Goal: Information Seeking & Learning: Learn about a topic

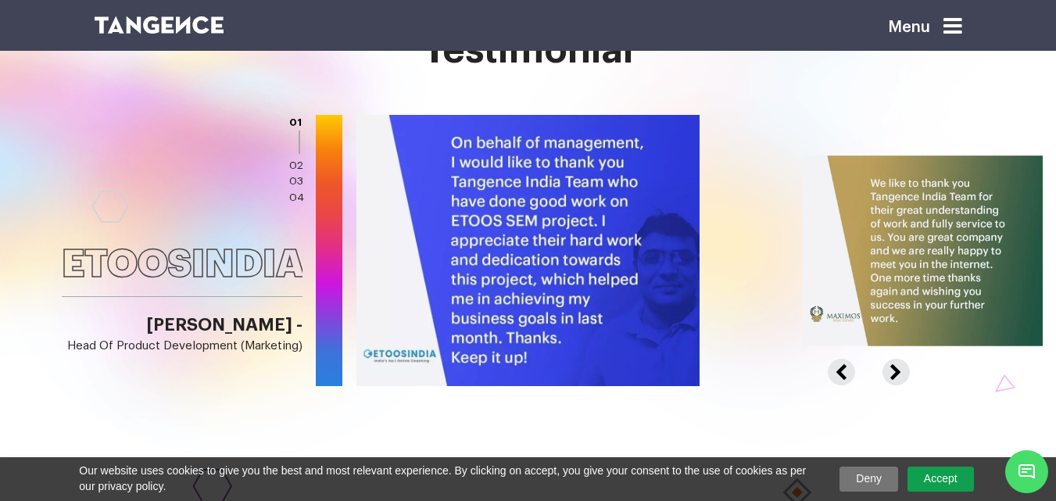
scroll to position [1876, 0]
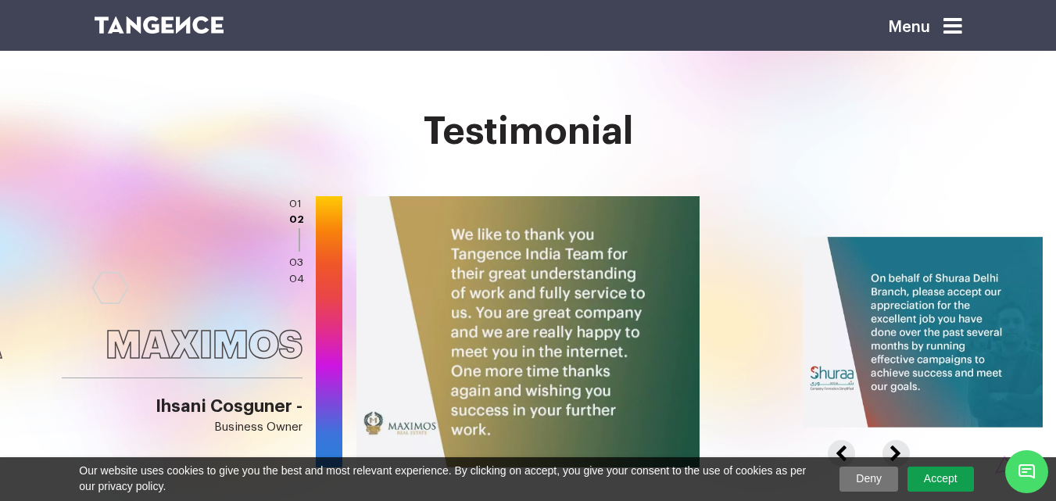
drag, startPoint x: 768, startPoint y: 284, endPoint x: 330, endPoint y: 222, distance: 442.1
click at [331, 224] on div "ETOOSINDIA Virender Singh - Head of Product Development (Marketing) MAXIMOS Ihs…" at bounding box center [528, 332] width 1056 height 272
drag, startPoint x: 242, startPoint y: 249, endPoint x: 335, endPoint y: 238, distance: 93.6
click at [224, 245] on div "ETOOSINDIA Virender Singh - Head of Product Development (Marketing) MAXIMOS Ihs…" at bounding box center [528, 332] width 1056 height 272
drag, startPoint x: 444, startPoint y: 220, endPoint x: 338, endPoint y: 206, distance: 107.2
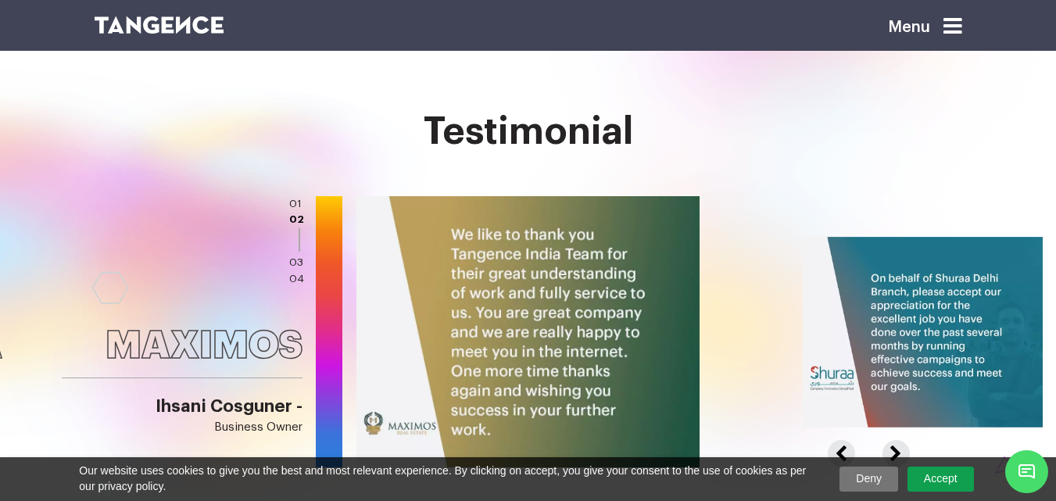
click at [338, 206] on div "ETOOSINDIA Virender Singh - Head of Product Development (Marketing) MAXIMOS Ihs…" at bounding box center [528, 332] width 1056 height 272
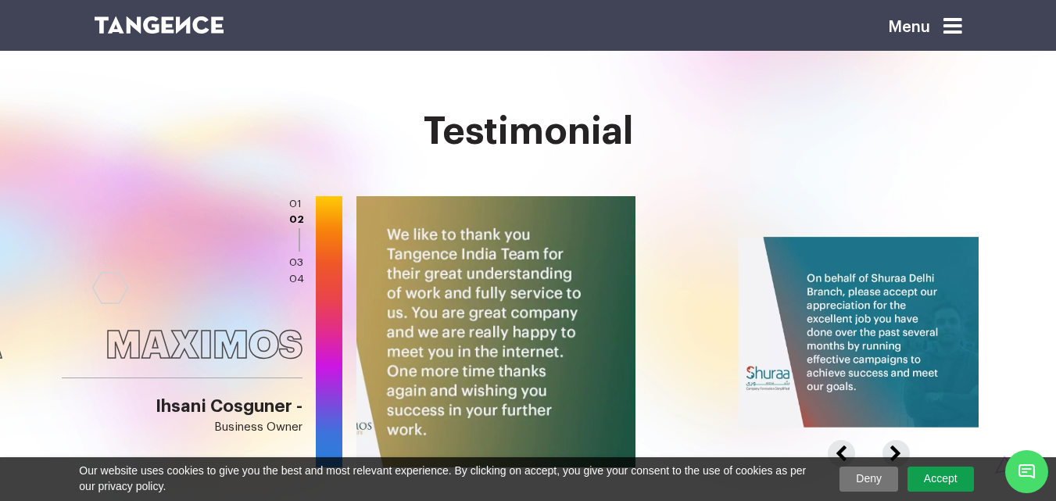
drag, startPoint x: 510, startPoint y: 374, endPoint x: 281, endPoint y: 333, distance: 233.5
click at [349, 356] on div "ETOOSINDIA Virender Singh - Head of Product Development (Marketing) MAXIMOS Ihs…" at bounding box center [528, 332] width 1056 height 272
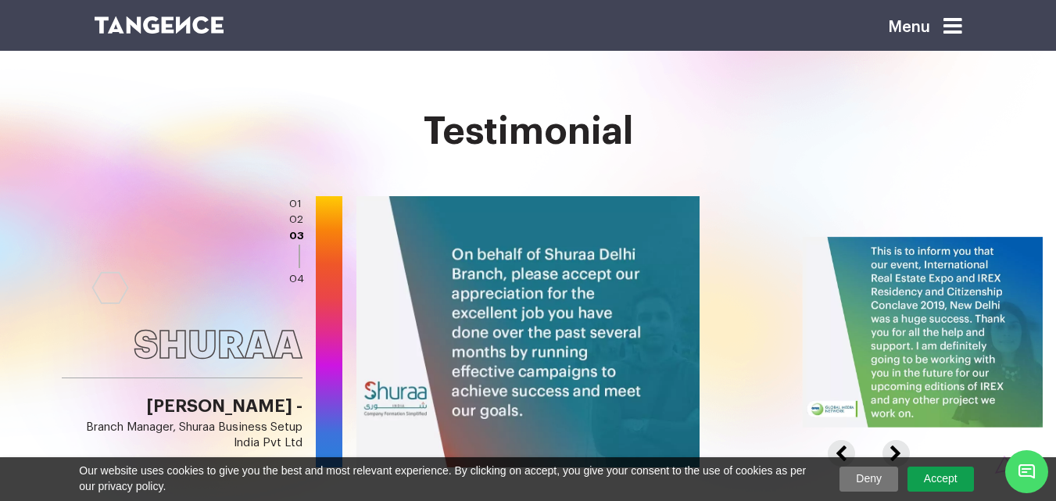
drag, startPoint x: 560, startPoint y: 320, endPoint x: 404, endPoint y: 313, distance: 156.5
click at [457, 321] on img at bounding box center [526, 332] width 346 height 274
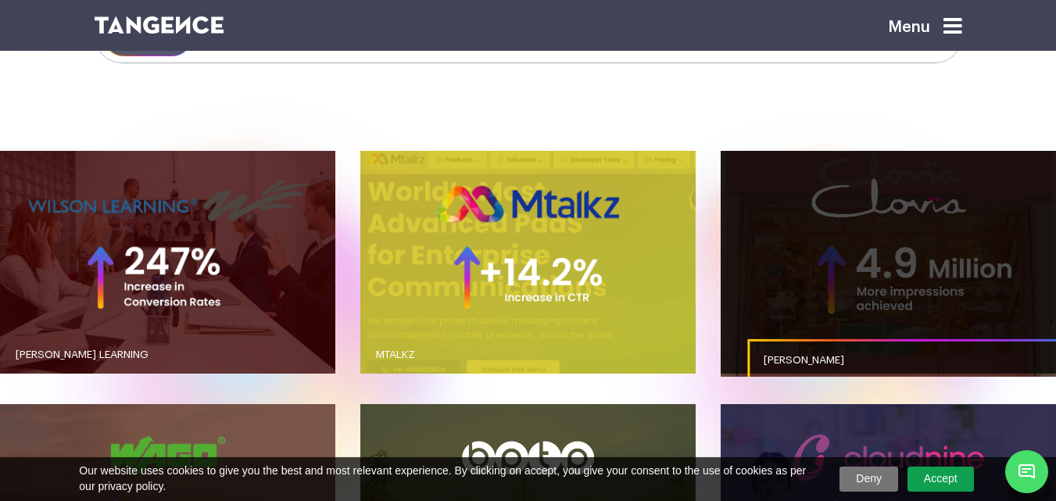
scroll to position [1173, 0]
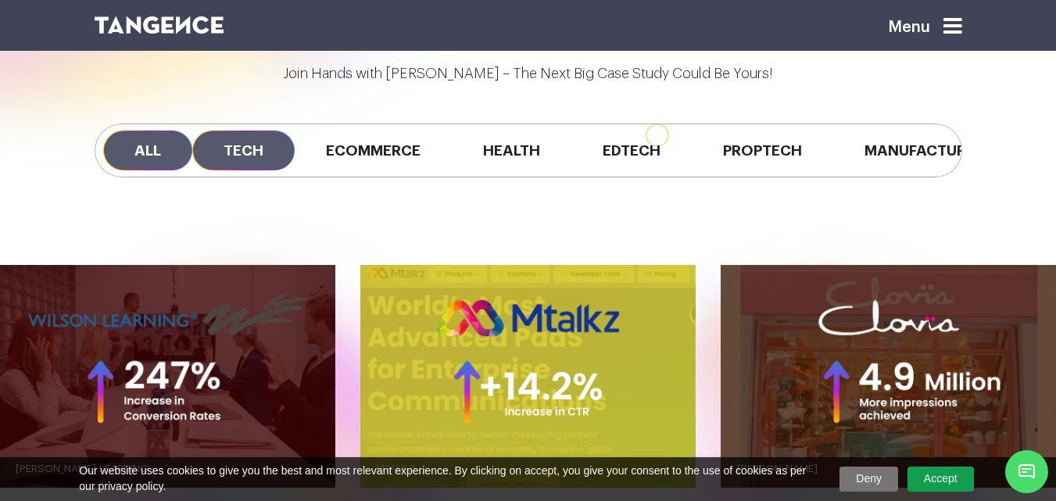
click at [247, 149] on span "Tech" at bounding box center [243, 151] width 102 height 40
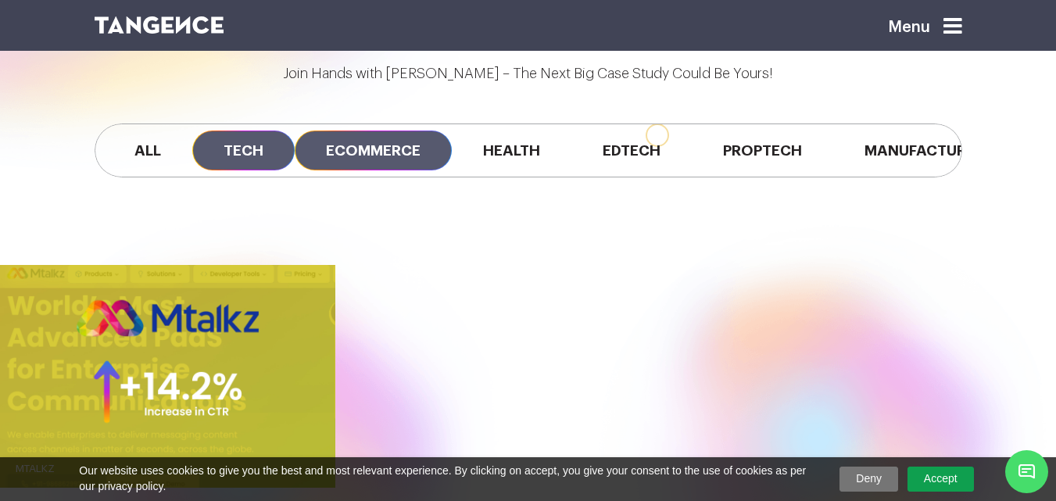
click at [434, 152] on span "Ecommerce" at bounding box center [373, 151] width 157 height 40
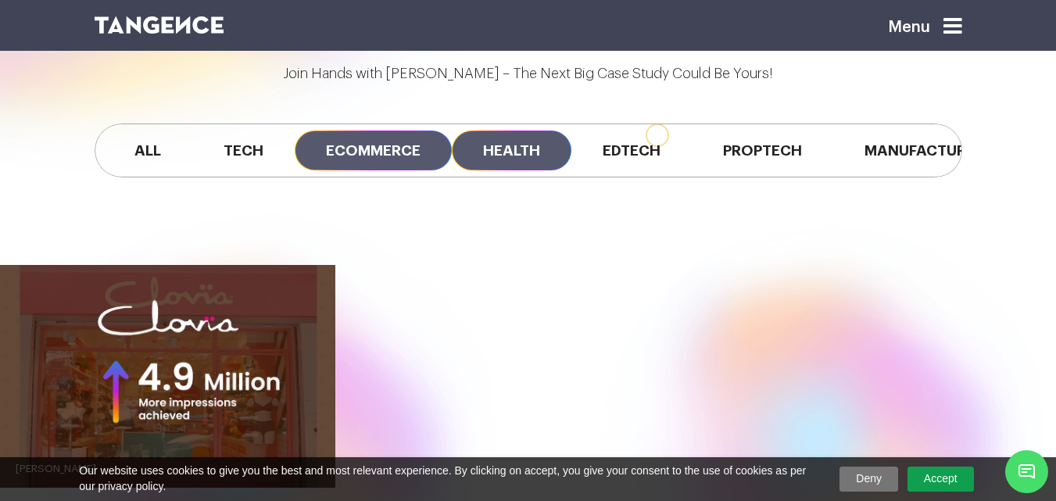
click at [550, 164] on span "Health" at bounding box center [512, 151] width 120 height 40
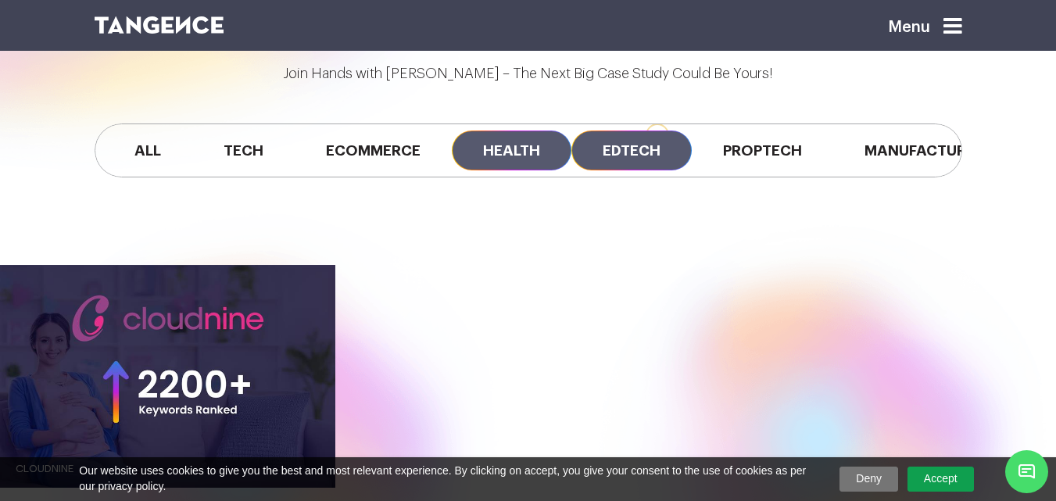
click at [667, 163] on span "Edtech" at bounding box center [631, 151] width 120 height 40
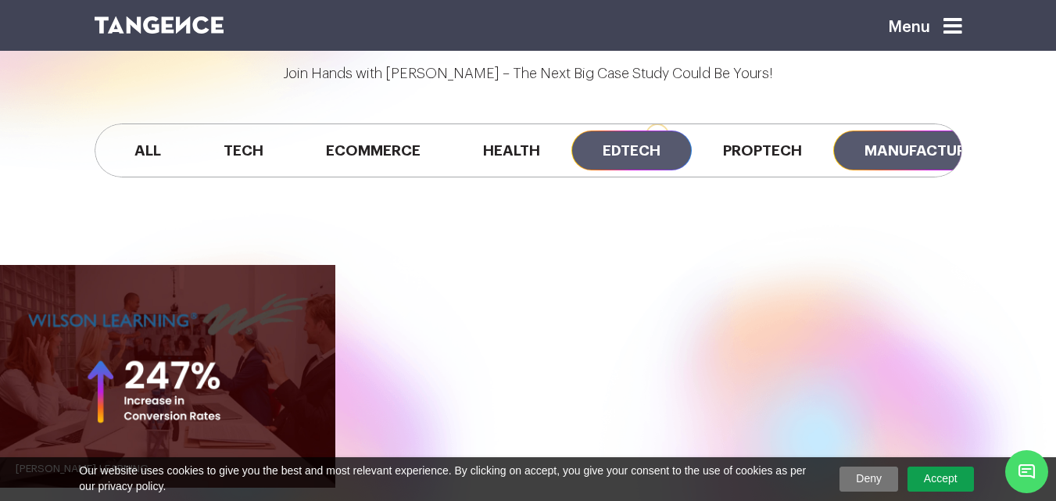
click at [917, 170] on span "Manufacturing" at bounding box center [929, 151] width 192 height 40
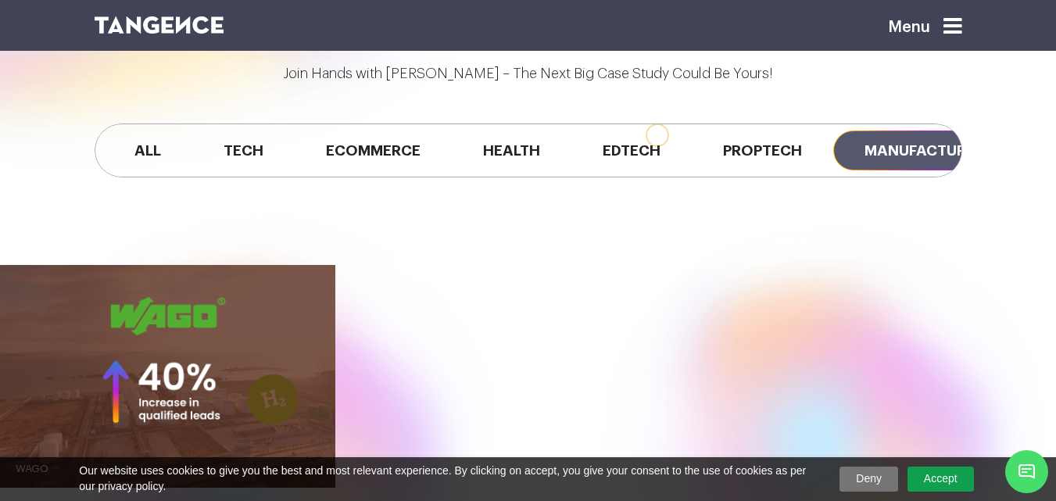
click at [856, 172] on div "All Tech Ecommerce Health Edtech Proptech Manufacturing" at bounding box center [529, 151] width 868 height 54
click at [716, 148] on span "Proptech" at bounding box center [762, 151] width 141 height 40
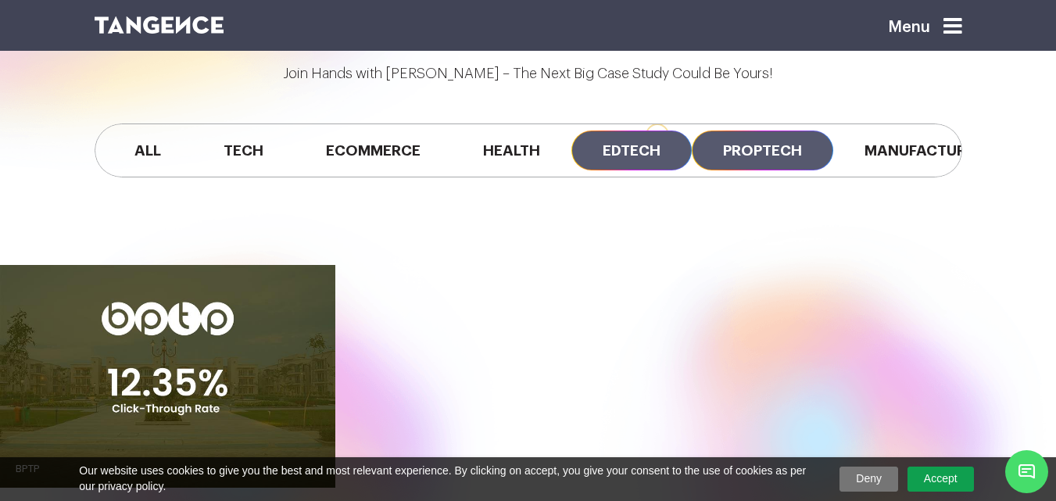
drag, startPoint x: 698, startPoint y: 146, endPoint x: 689, endPoint y: 148, distance: 9.5
click at [692, 148] on div "All Tech Ecommerce Health Edtech Proptech Manufacturing" at bounding box center [529, 151] width 868 height 54
click at [646, 149] on span "Edtech" at bounding box center [631, 151] width 120 height 40
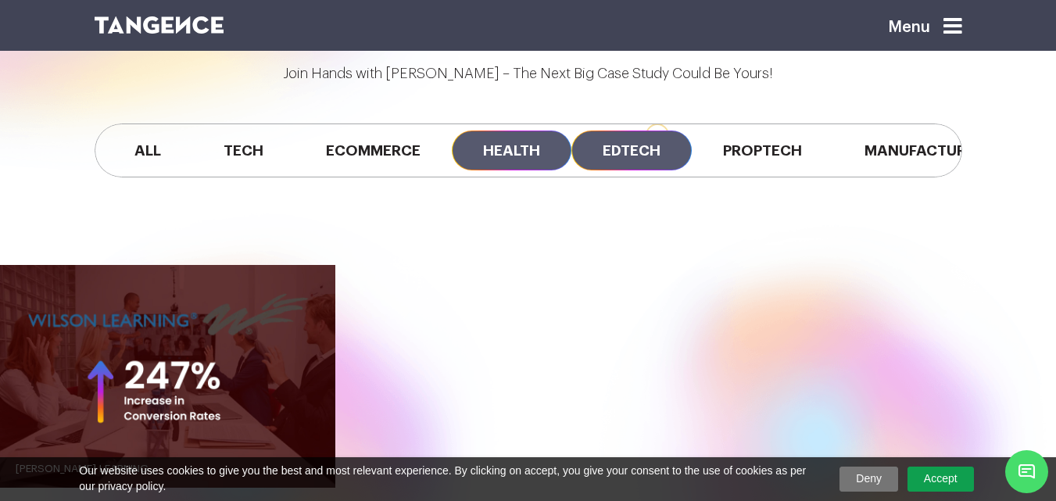
drag, startPoint x: 510, startPoint y: 143, endPoint x: 499, endPoint y: 144, distance: 11.0
click at [509, 144] on span "Health" at bounding box center [512, 151] width 120 height 40
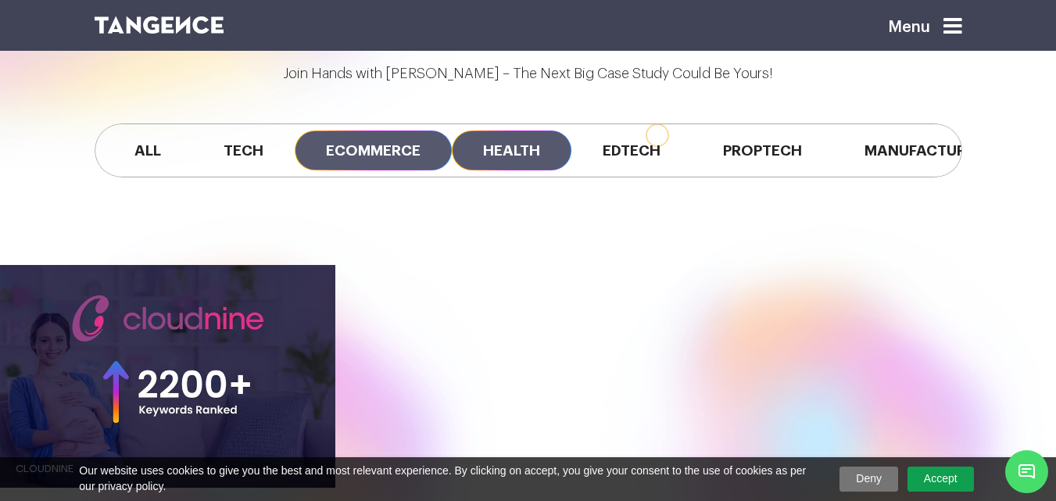
click at [380, 145] on span "Ecommerce" at bounding box center [373, 151] width 157 height 40
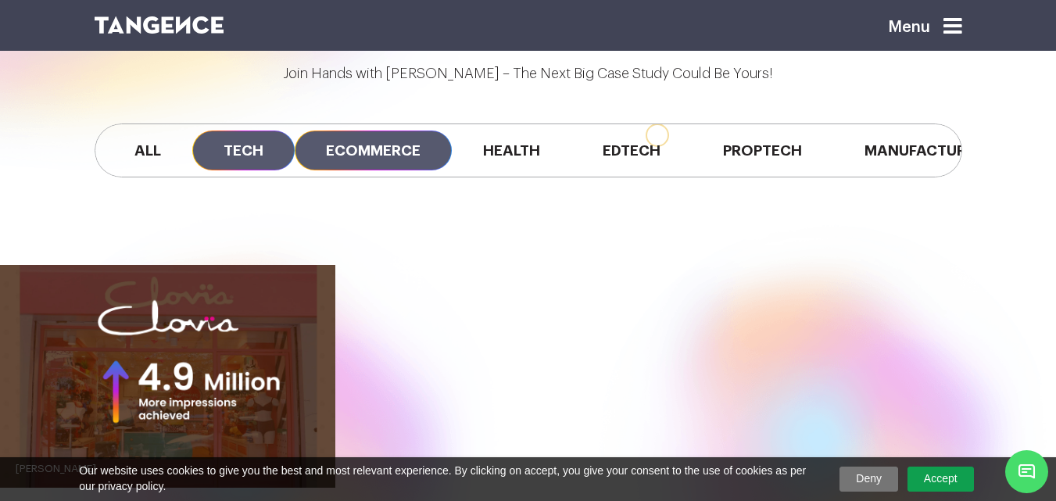
click at [241, 155] on span "Tech" at bounding box center [243, 151] width 102 height 40
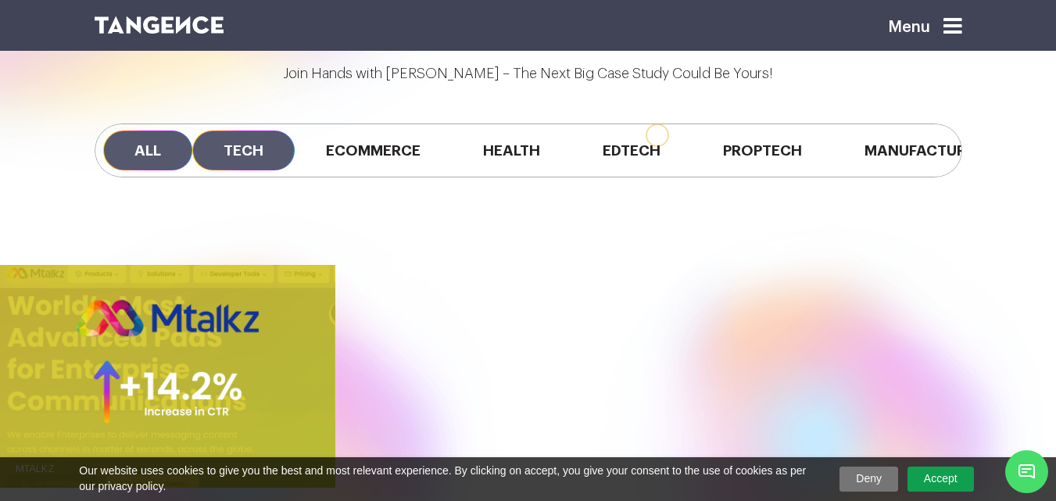
click at [120, 157] on span "All" at bounding box center [147, 151] width 89 height 40
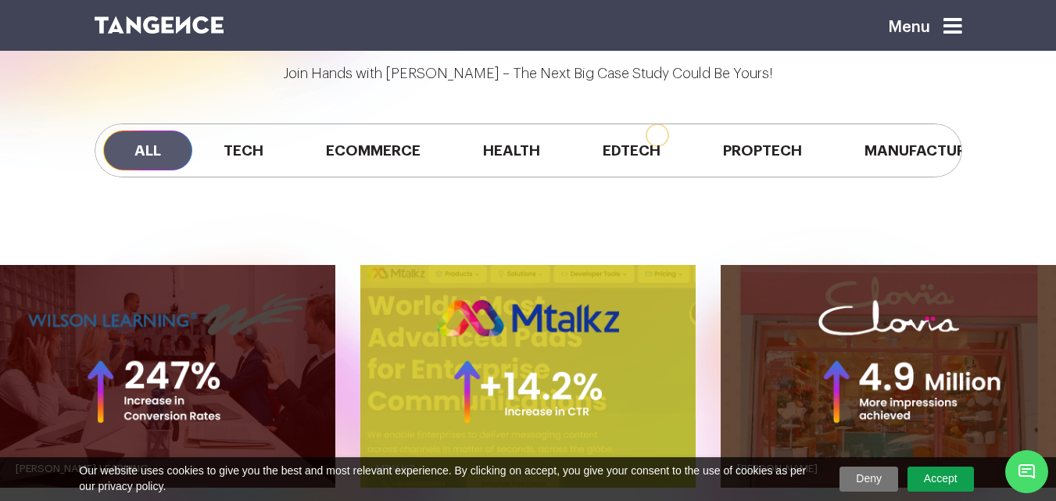
click at [190, 144] on span "All" at bounding box center [147, 151] width 89 height 40
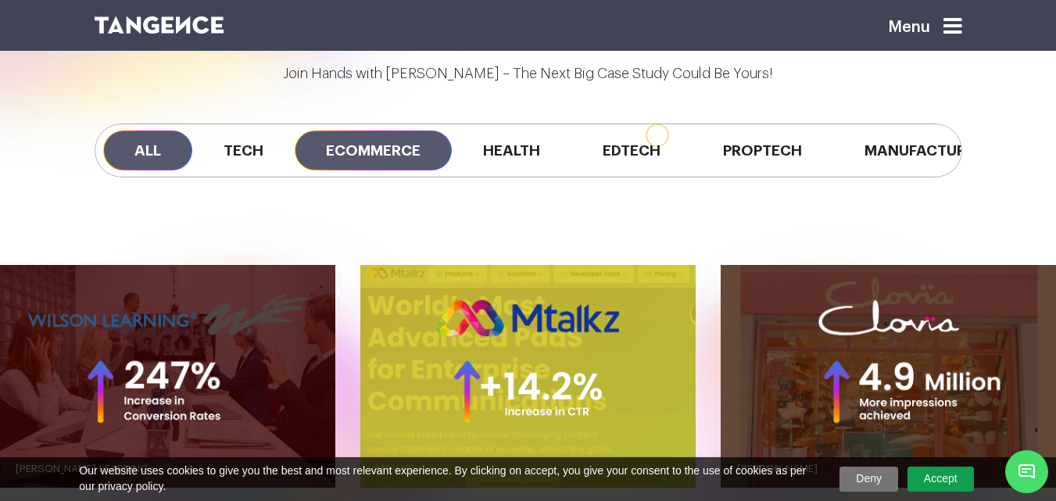
drag, startPoint x: 292, startPoint y: 141, endPoint x: 359, endPoint y: 150, distance: 67.0
click at [293, 141] on span "Tech" at bounding box center [243, 151] width 102 height 40
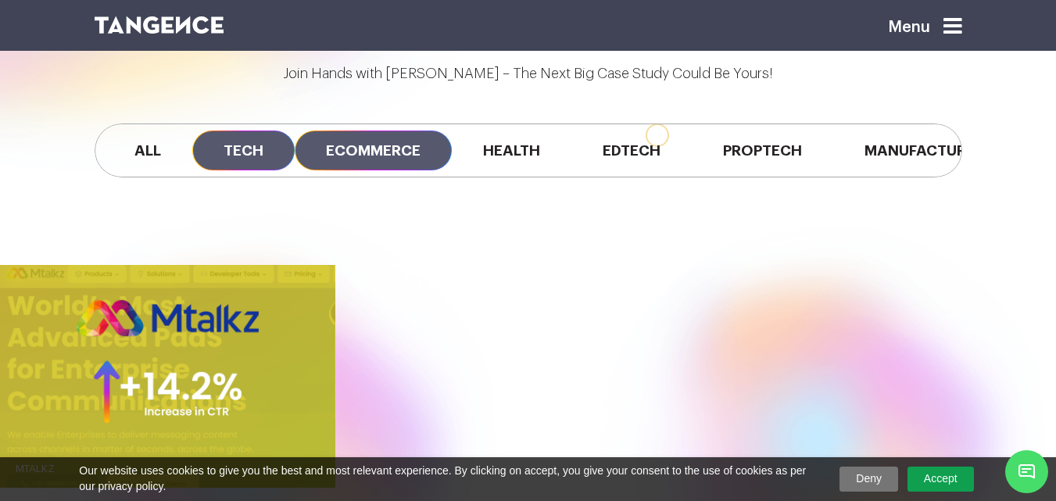
click at [369, 151] on span "Ecommerce" at bounding box center [373, 151] width 157 height 40
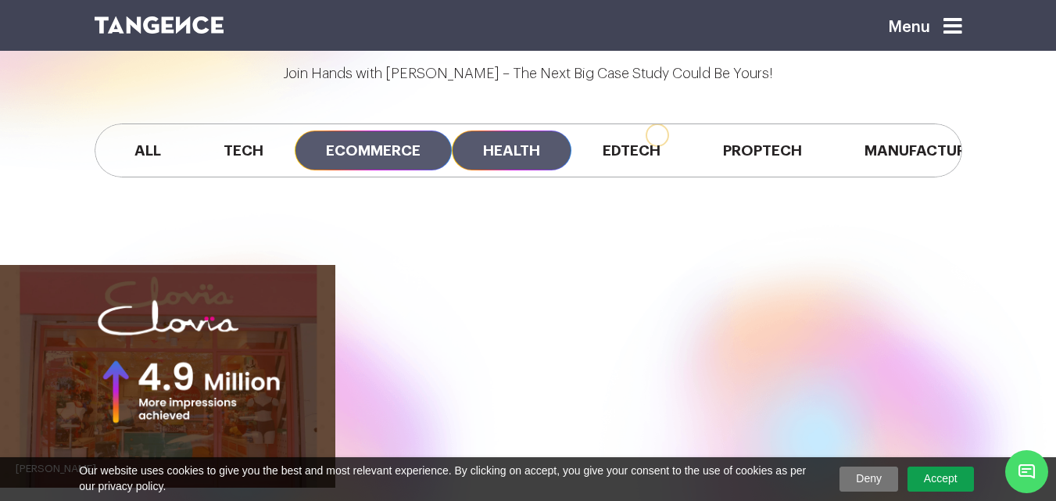
drag, startPoint x: 511, startPoint y: 159, endPoint x: 614, endPoint y: 159, distance: 102.4
click at [514, 159] on span "Health" at bounding box center [512, 151] width 120 height 40
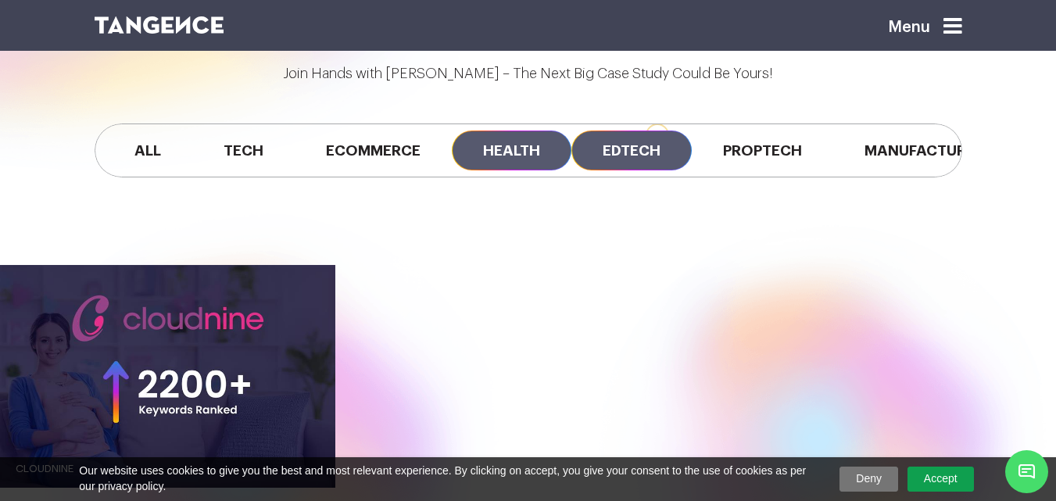
click at [625, 159] on span "Edtech" at bounding box center [631, 151] width 120 height 40
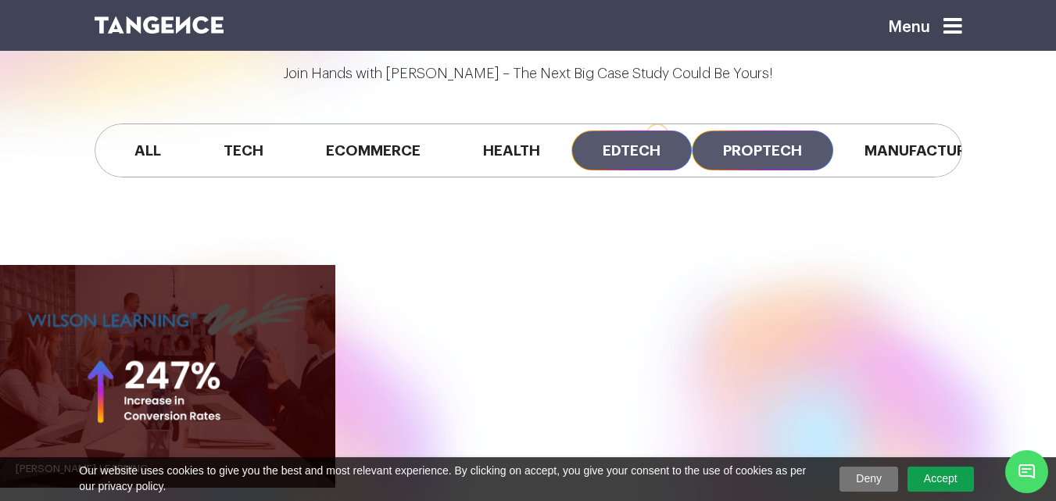
click at [814, 156] on span "Proptech" at bounding box center [762, 151] width 141 height 40
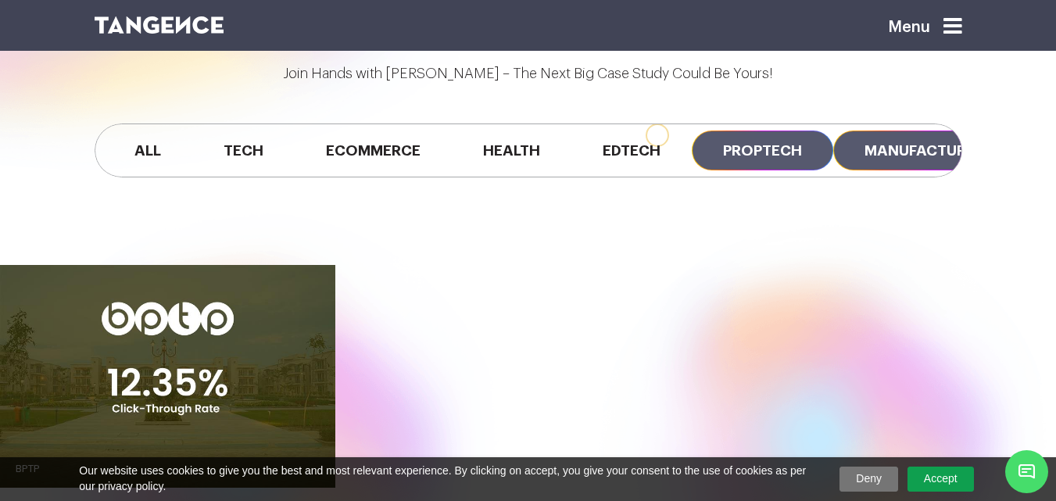
click at [931, 156] on span "Manufacturing" at bounding box center [929, 151] width 192 height 40
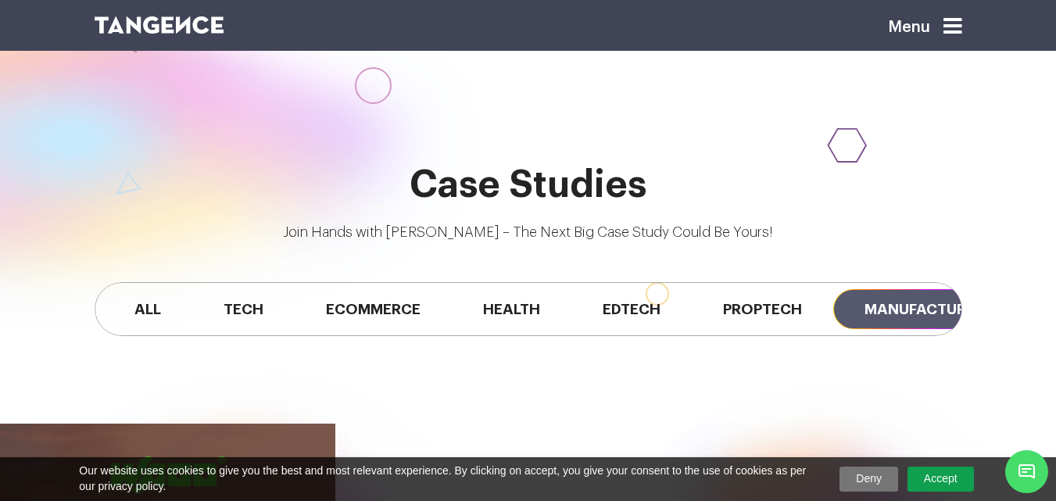
scroll to position [1016, 0]
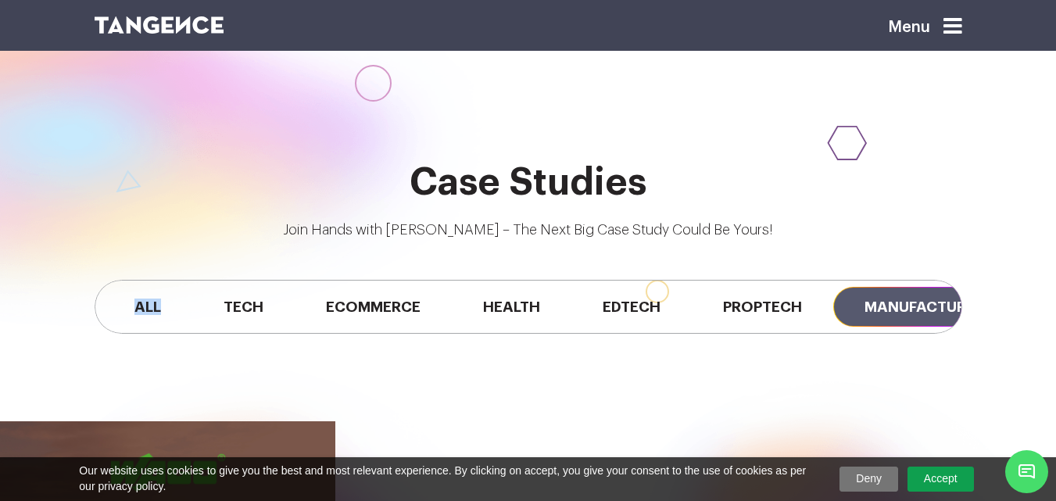
drag, startPoint x: 188, startPoint y: 285, endPoint x: 305, endPoint y: 254, distance: 120.4
click at [138, 274] on div "All Tech Ecommerce Health Edtech Proptech Manufacturing" at bounding box center [528, 307] width 891 height 132
drag, startPoint x: 804, startPoint y: 283, endPoint x: 640, endPoint y: 270, distance: 163.9
click at [591, 273] on div "All Tech Ecommerce Health Edtech Proptech Manufacturing" at bounding box center [528, 307] width 891 height 132
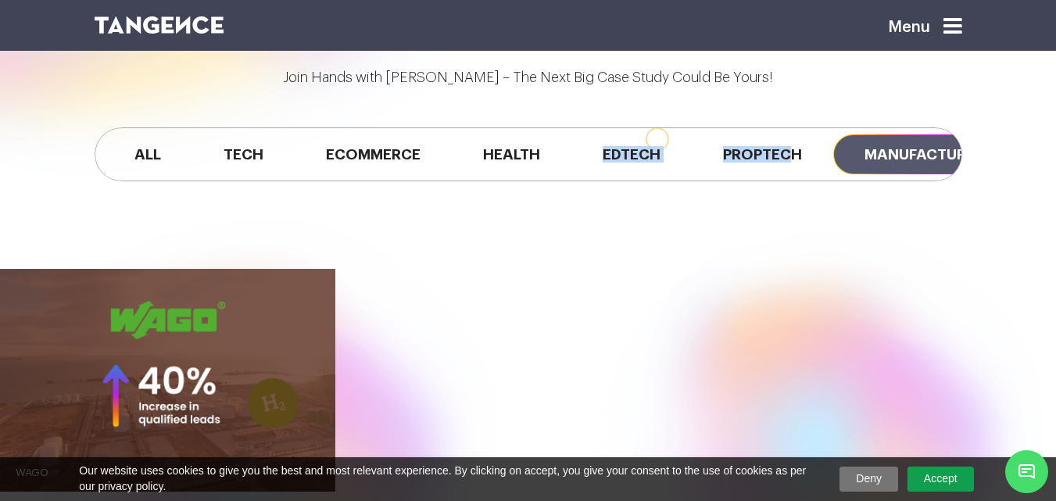
scroll to position [1173, 0]
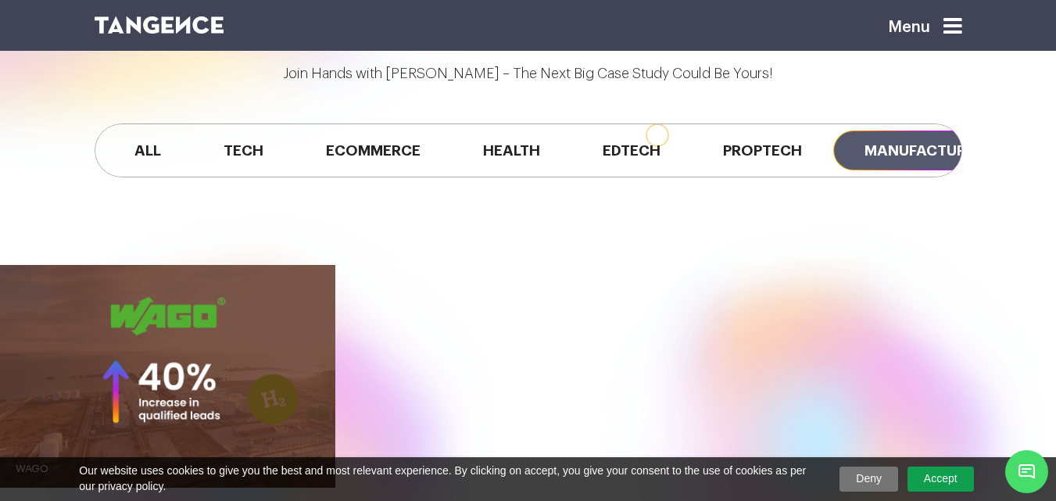
click at [855, 174] on div "All Tech Ecommerce Health Edtech Proptech Manufacturing" at bounding box center [529, 151] width 868 height 54
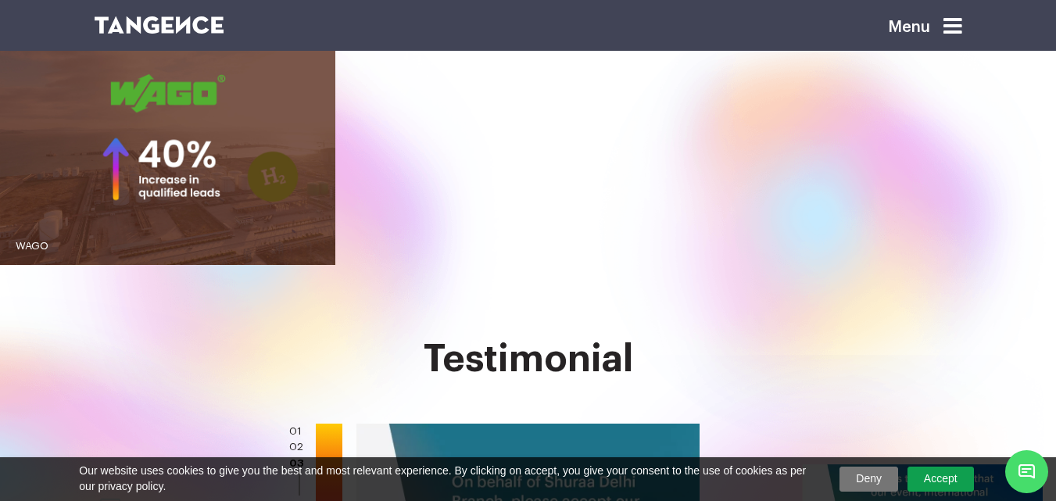
scroll to position [1329, 0]
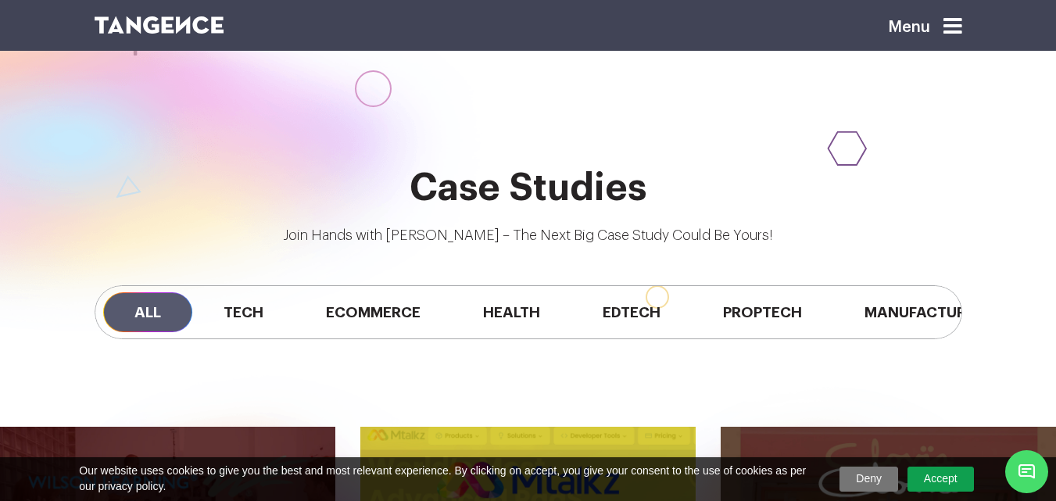
scroll to position [1094, 0]
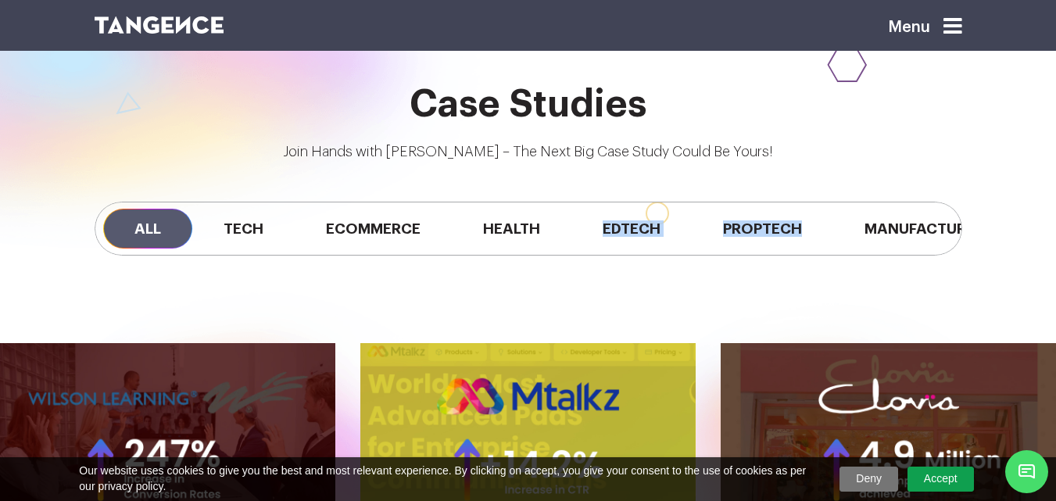
drag, startPoint x: 577, startPoint y: 260, endPoint x: 807, endPoint y: 256, distance: 230.6
click at [807, 256] on div "All Tech Ecommerce Health Edtech Proptech Manufacturing" at bounding box center [528, 229] width 891 height 132
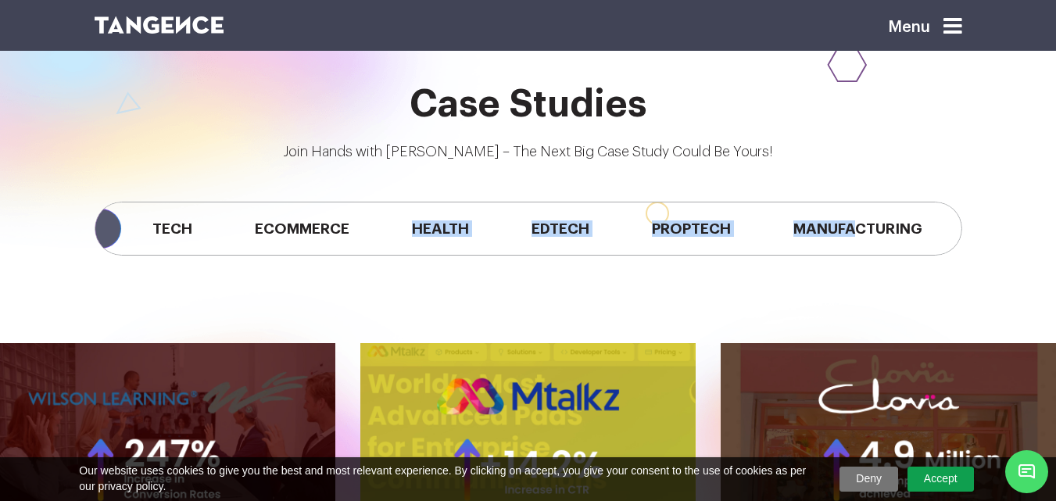
drag, startPoint x: 852, startPoint y: 260, endPoint x: 569, endPoint y: 281, distance: 283.8
click at [356, 290] on div "All Tech Ecommerce Health Edtech Proptech Manufacturing" at bounding box center [528, 229] width 891 height 132
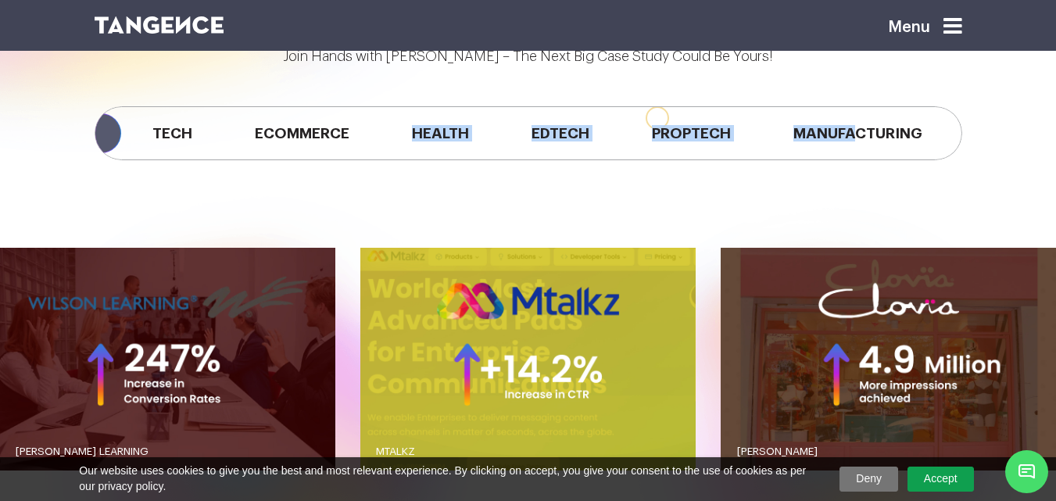
scroll to position [1173, 0]
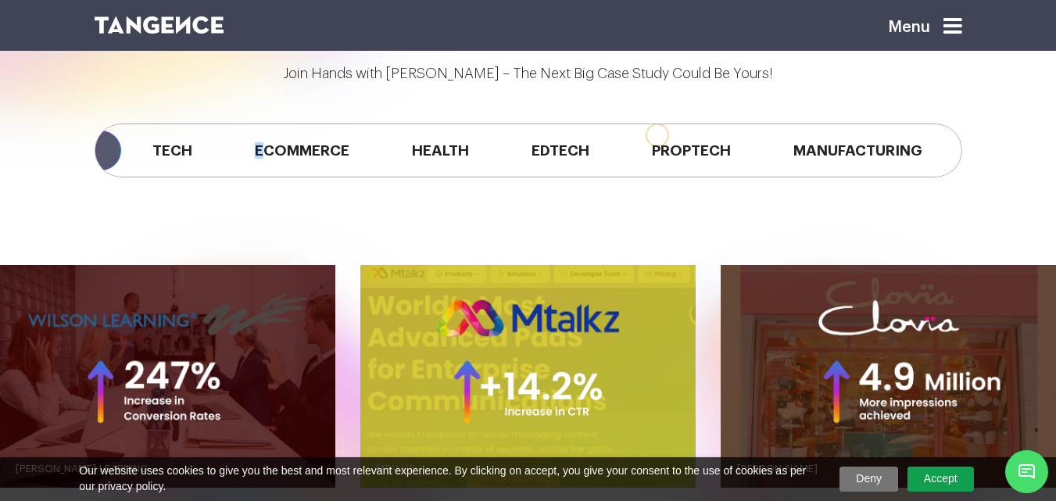
drag, startPoint x: 250, startPoint y: 176, endPoint x: 191, endPoint y: 171, distance: 59.6
click at [191, 171] on div "All Tech Ecommerce Health Edtech Proptech Manufacturing" at bounding box center [529, 151] width 868 height 54
click at [315, 212] on div "All Tech Ecommerce Health Edtech Proptech Manufacturing" at bounding box center [528, 150] width 891 height 132
drag, startPoint x: 230, startPoint y: 176, endPoint x: 158, endPoint y: 170, distance: 72.1
click at [158, 170] on div "All Tech Ecommerce Health Edtech Proptech Manufacturing" at bounding box center [529, 151] width 868 height 54
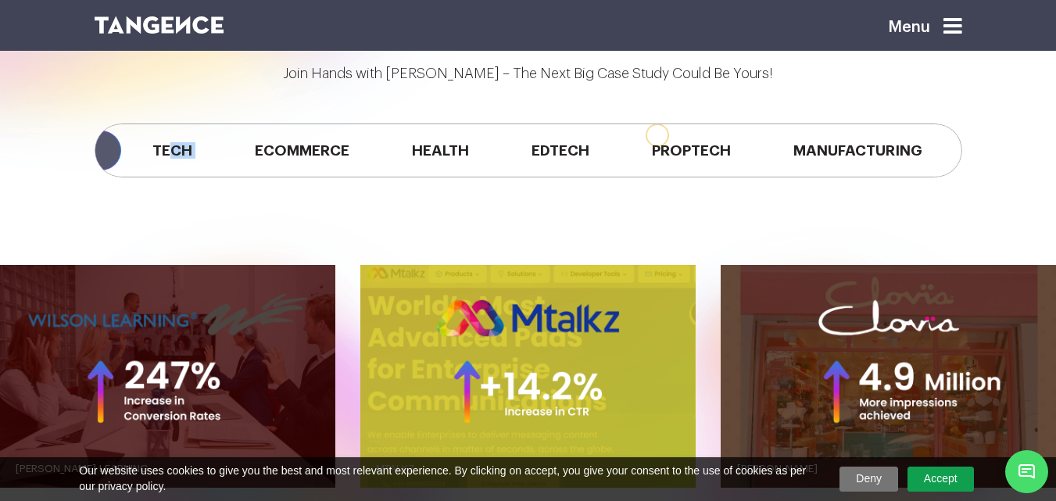
click at [175, 174] on div "All Tech Ecommerce Health Edtech Proptech Manufacturing" at bounding box center [529, 151] width 868 height 54
click at [145, 174] on div "All Tech Ecommerce Health Edtech Proptech Manufacturing" at bounding box center [529, 151] width 868 height 54
click at [132, 194] on div "All Tech Ecommerce Health Edtech Proptech Manufacturing" at bounding box center [528, 150] width 891 height 132
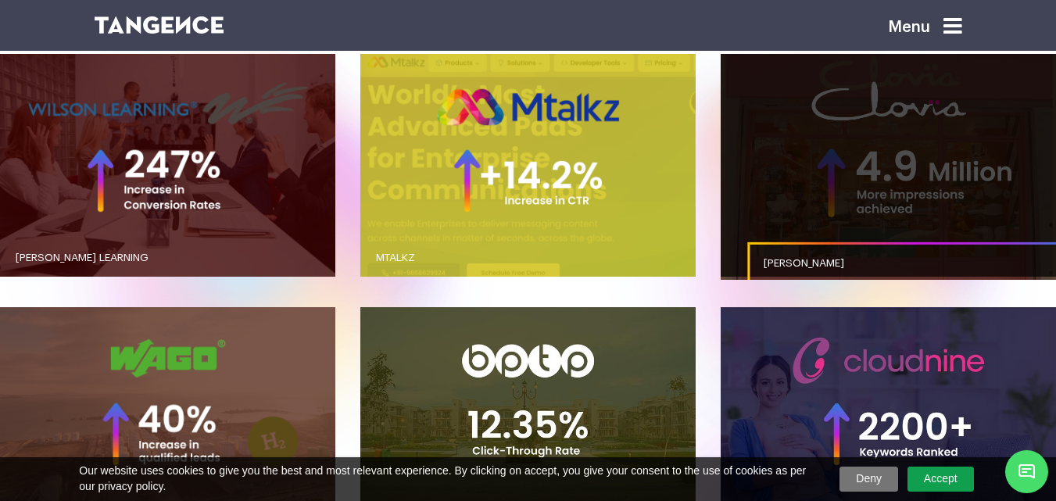
scroll to position [1384, 0]
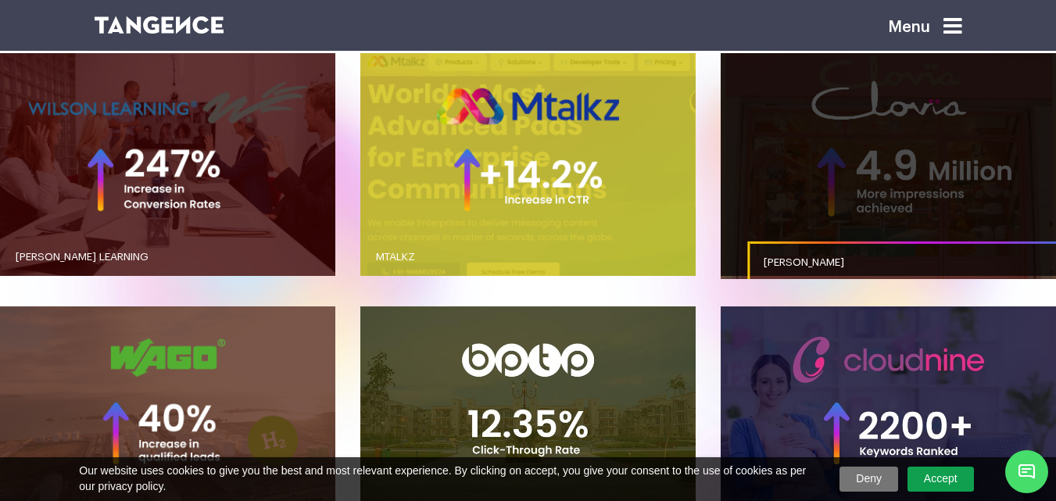
click at [845, 221] on link "button" at bounding box center [888, 165] width 335 height 224
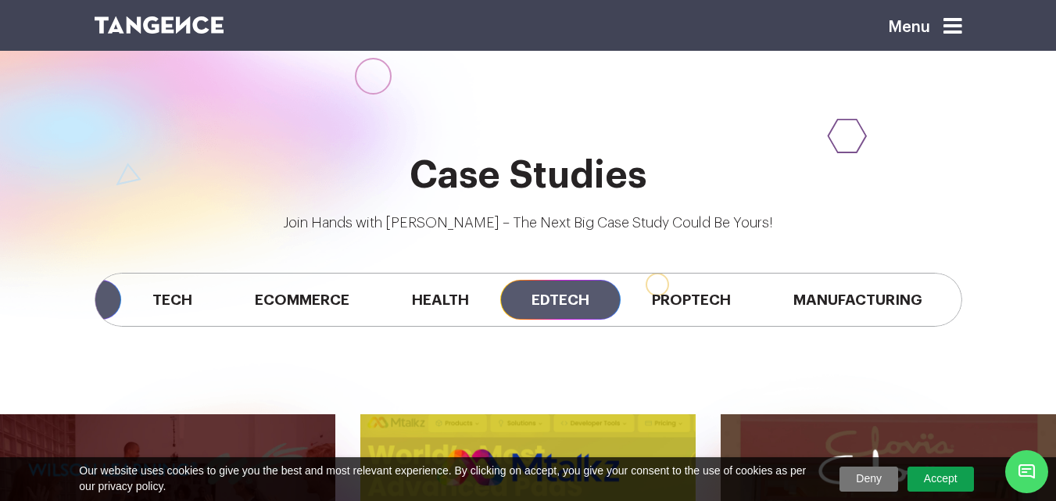
scroll to position [0, 82]
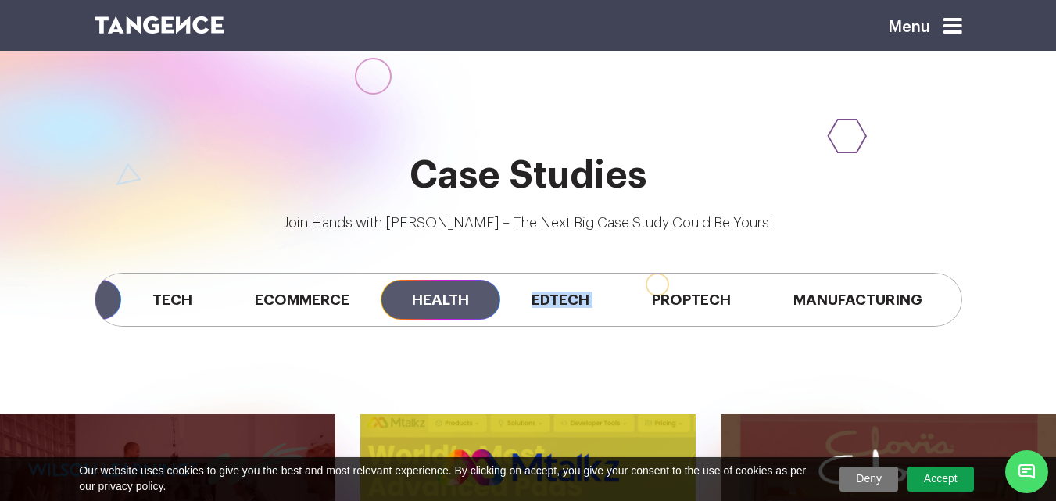
drag, startPoint x: 621, startPoint y: 280, endPoint x: 479, endPoint y: 280, distance: 141.5
click at [479, 280] on div "All Tech Ecommerce Health Edtech Proptech Manufacturing" at bounding box center [529, 300] width 868 height 54
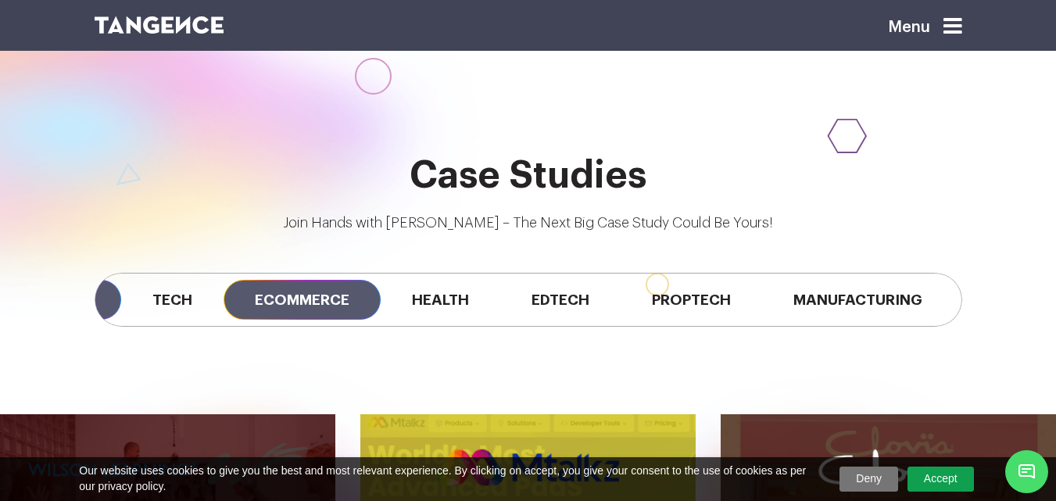
drag, startPoint x: 192, startPoint y: 324, endPoint x: 225, endPoint y: 294, distance: 44.8
click at [225, 294] on div "All Tech Ecommerce Health Edtech Proptech Manufacturing" at bounding box center [529, 300] width 868 height 54
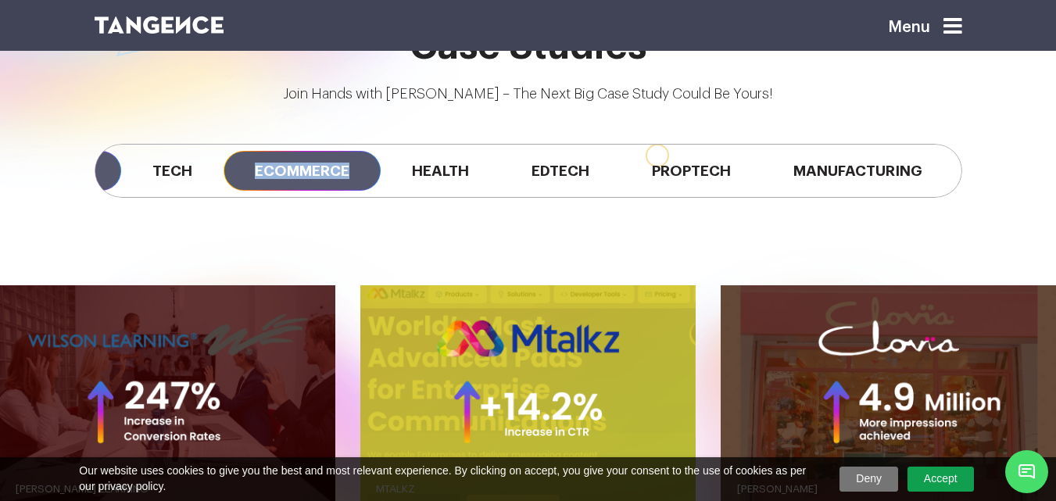
scroll to position [1153, 0]
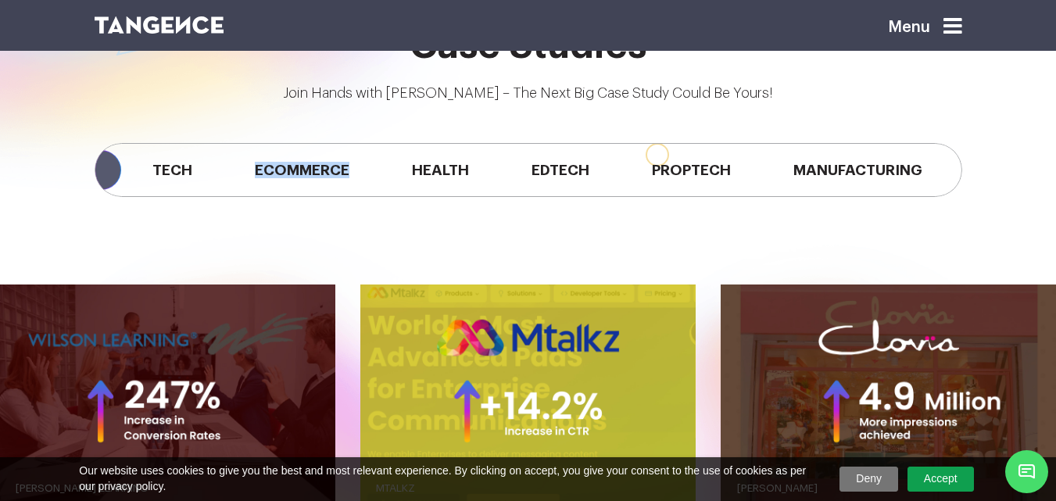
click at [187, 206] on div "All Tech Ecommerce Health Edtech Proptech Manufacturing" at bounding box center [528, 170] width 891 height 132
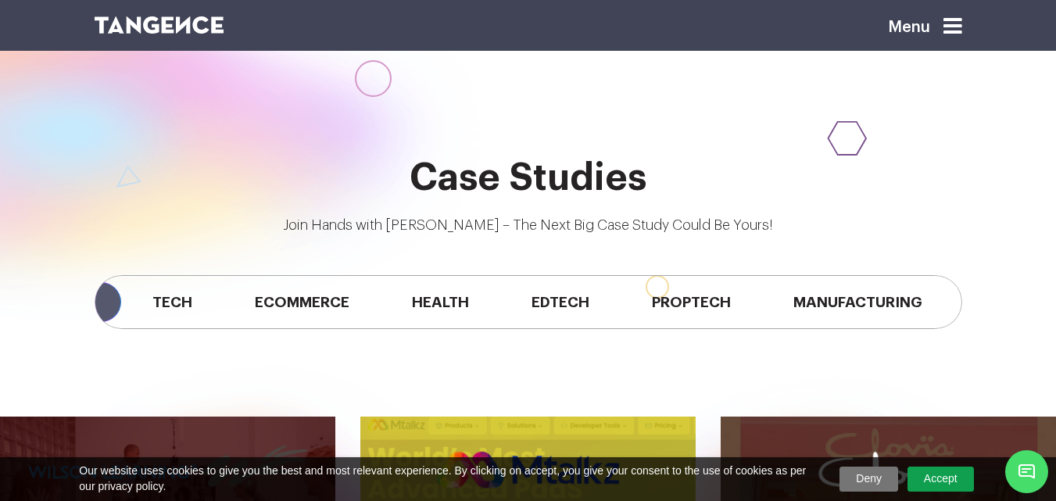
scroll to position [927, 0]
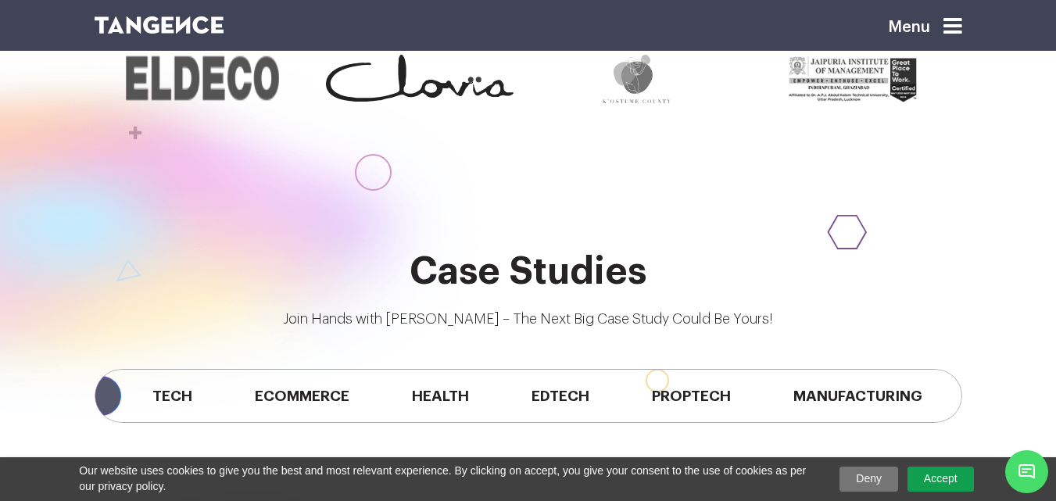
click at [644, 276] on h2 "Case Studies" at bounding box center [529, 272] width 868 height 42
drag, startPoint x: 309, startPoint y: 315, endPoint x: 472, endPoint y: 317, distance: 163.4
click at [472, 317] on p "Join Hands with Tangence – The Next Big Case Study Could Be Yours!" at bounding box center [529, 319] width 868 height 21
copy p "Join Hands with Tangence"
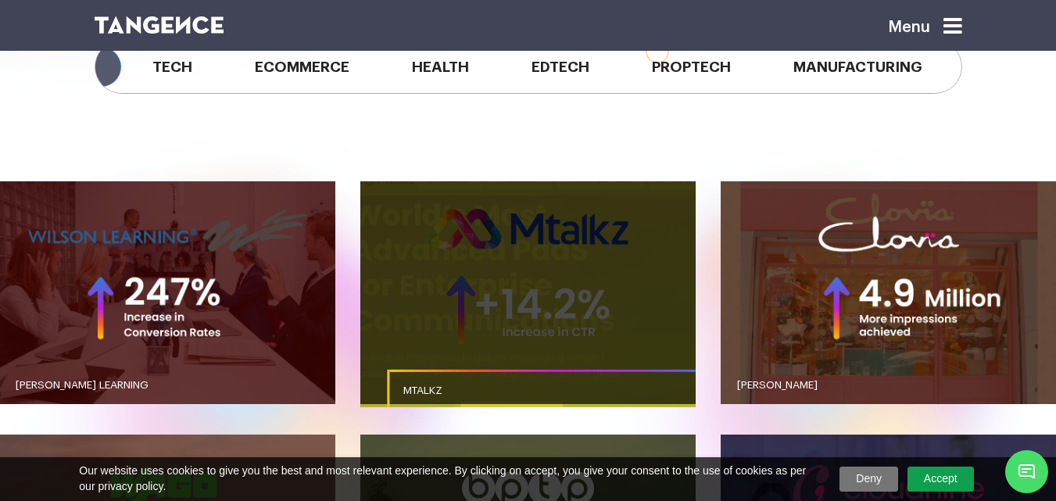
scroll to position [1217, 0]
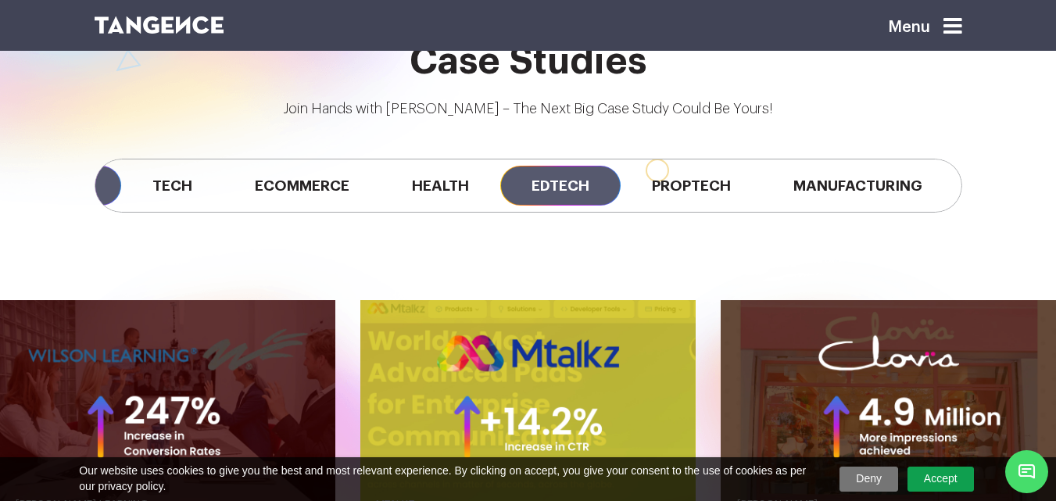
click at [529, 185] on span "Edtech" at bounding box center [560, 186] width 120 height 40
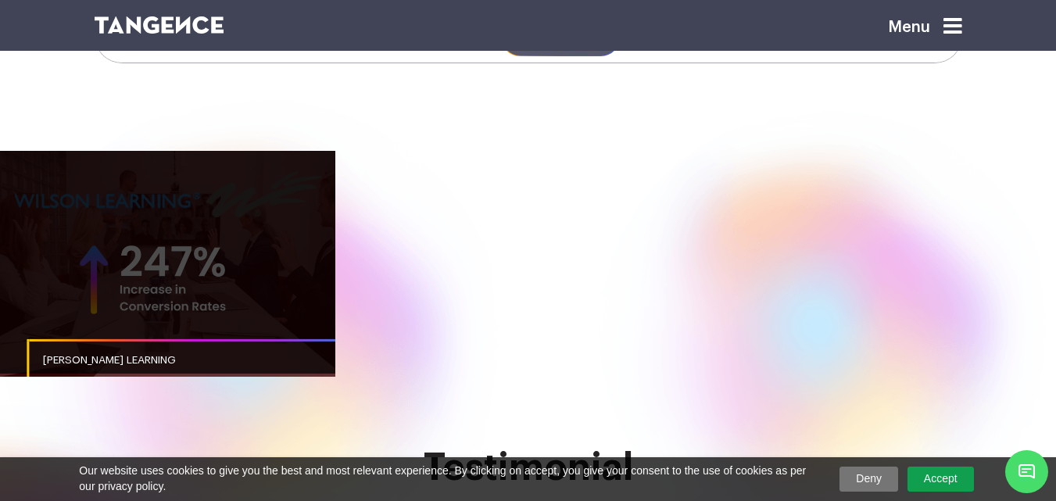
scroll to position [1287, 0]
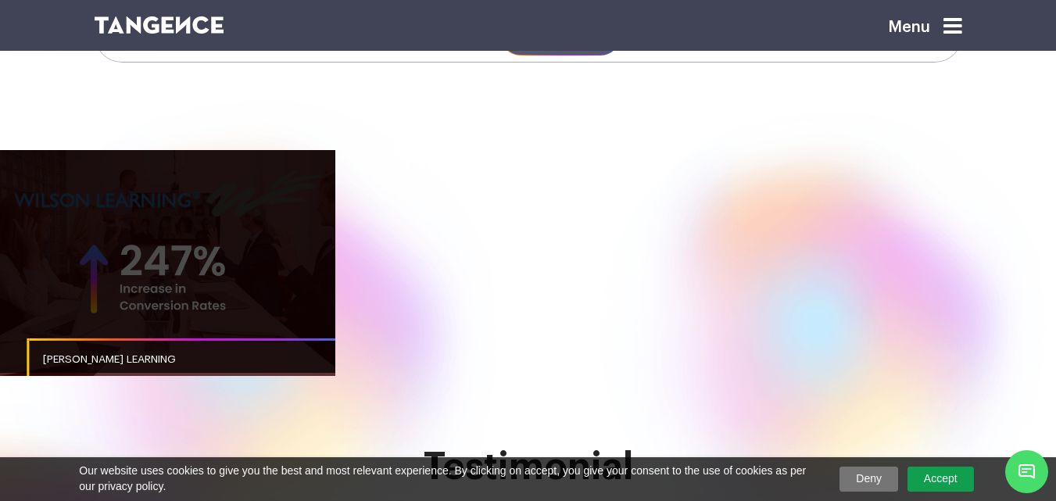
click at [212, 256] on link "button" at bounding box center [167, 262] width 335 height 224
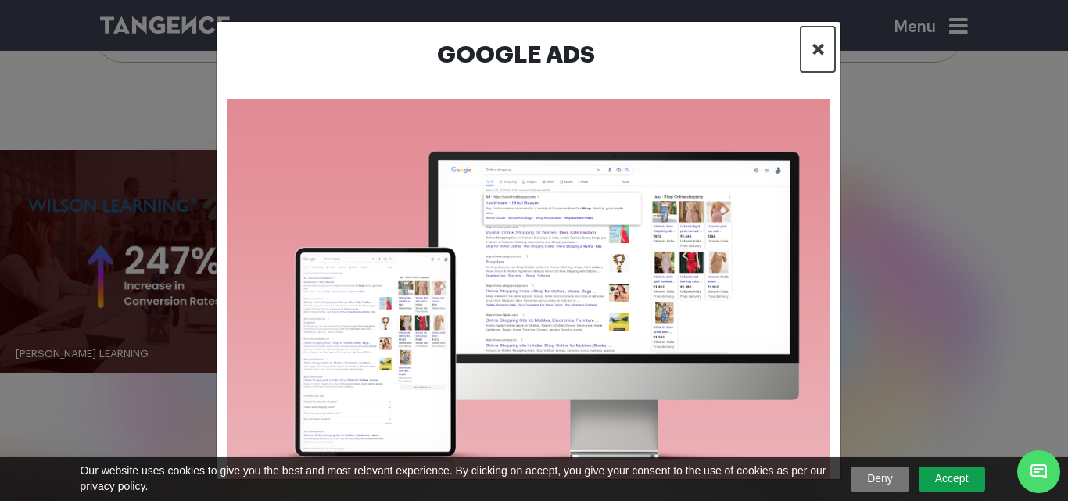
click at [815, 51] on span "×" at bounding box center [817, 49] width 13 height 23
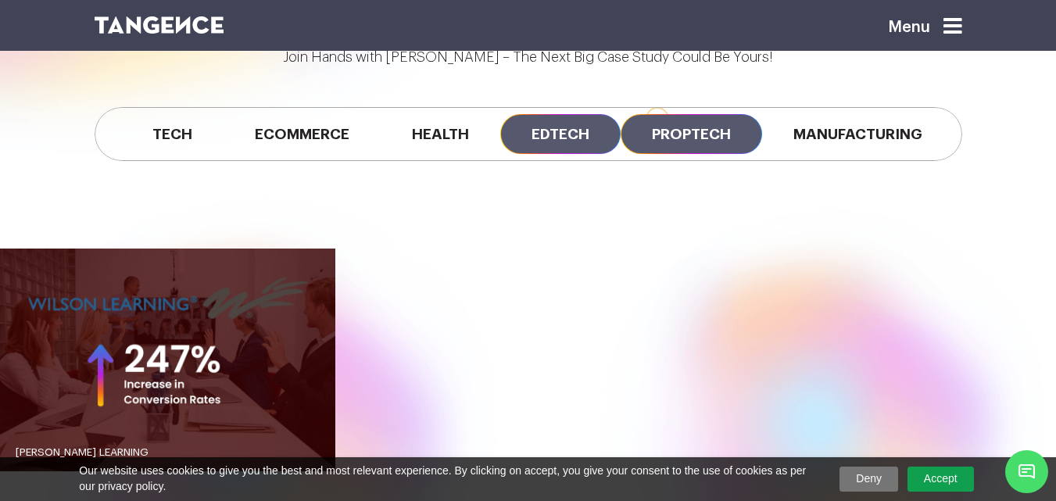
click at [647, 134] on span "Proptech" at bounding box center [691, 134] width 141 height 40
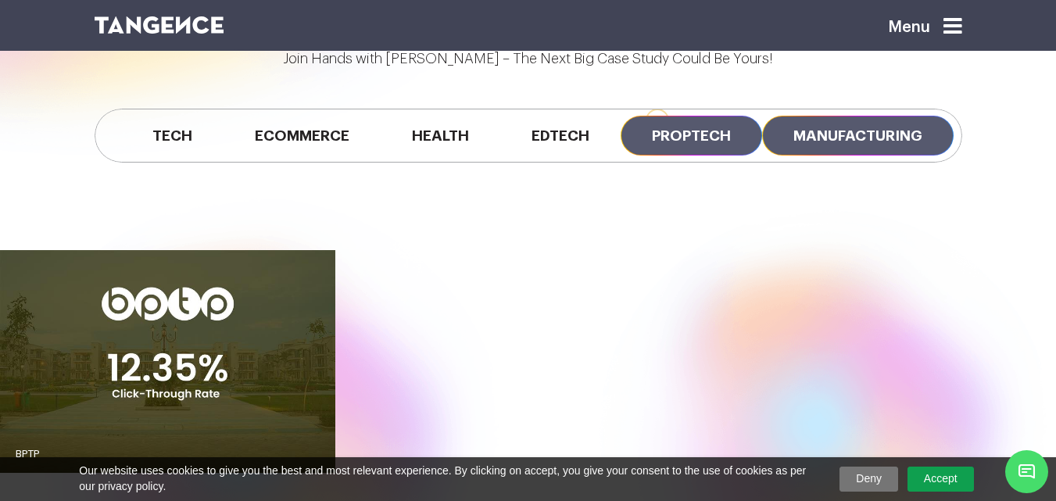
click at [795, 145] on span "Manufacturing" at bounding box center [858, 136] width 192 height 40
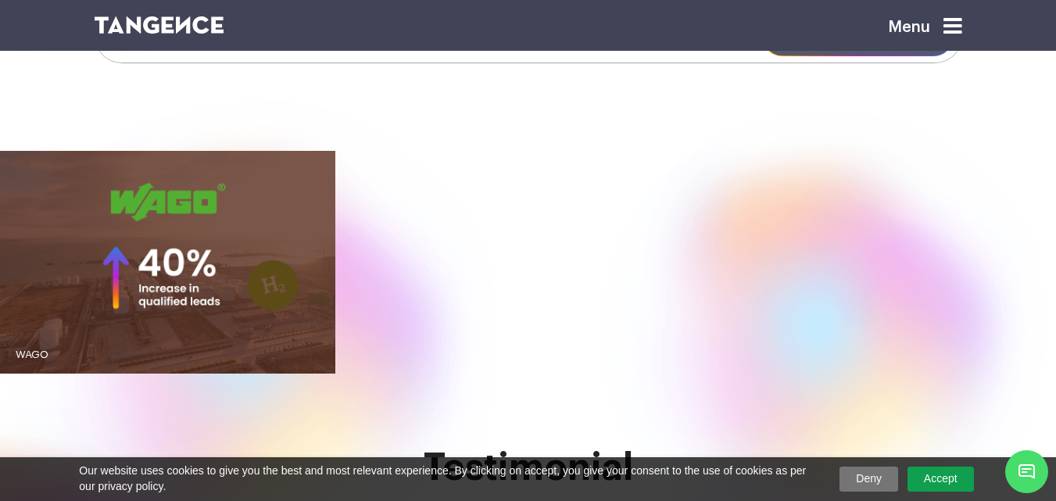
scroll to position [1112, 0]
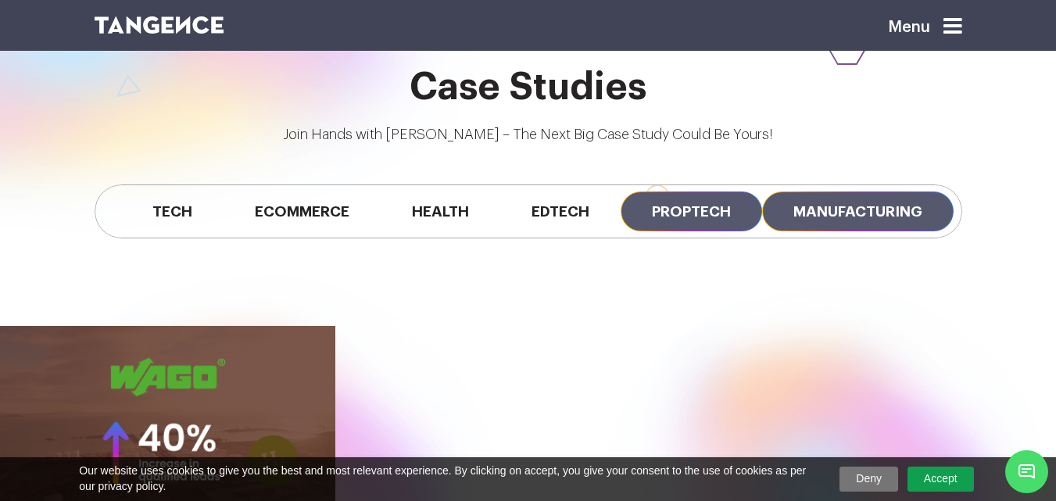
click at [654, 212] on span "Proptech" at bounding box center [691, 212] width 141 height 40
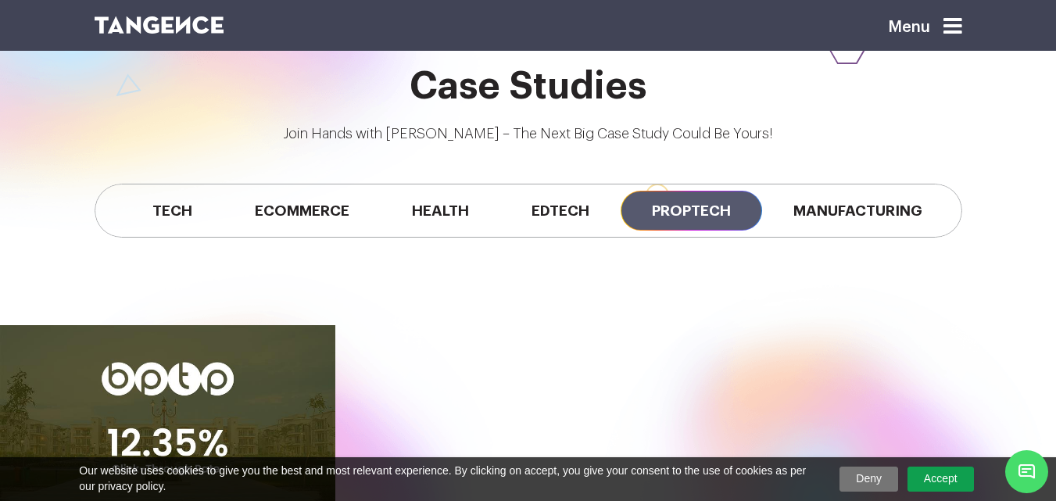
scroll to position [1113, 0]
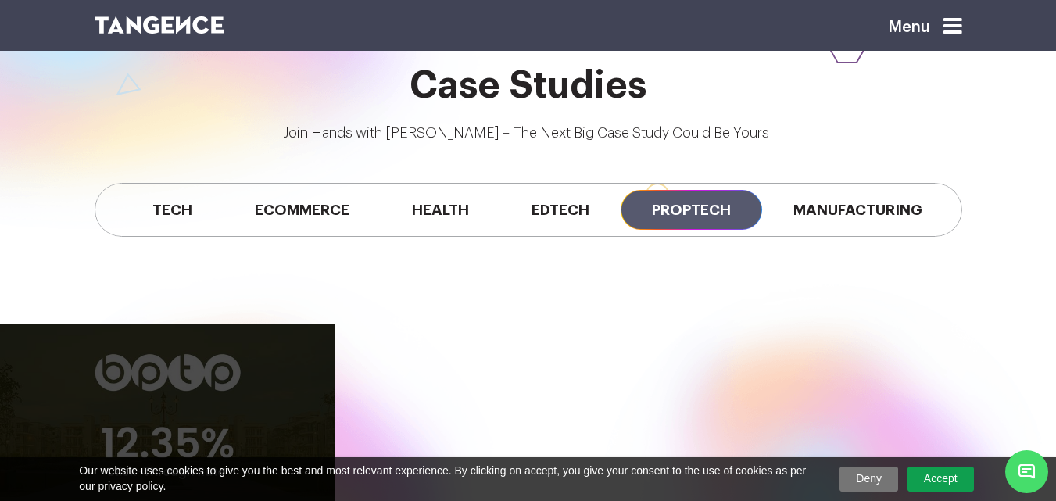
click at [226, 355] on link "button" at bounding box center [167, 436] width 335 height 224
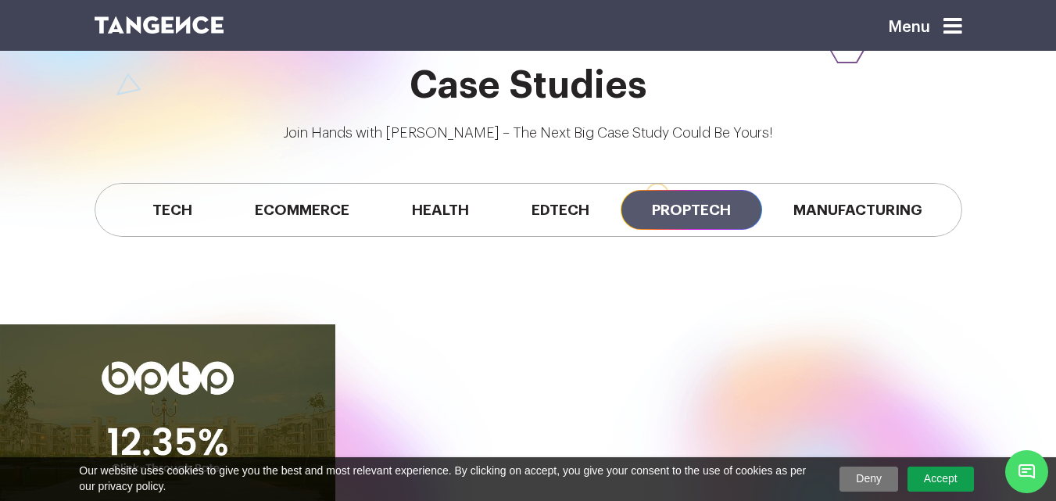
scroll to position [0, 82]
drag, startPoint x: 898, startPoint y: 239, endPoint x: 808, endPoint y: 244, distance: 90.0
click at [809, 242] on div "All Tech Ecommerce Health Edtech Proptech Manufacturing" at bounding box center [528, 210] width 891 height 132
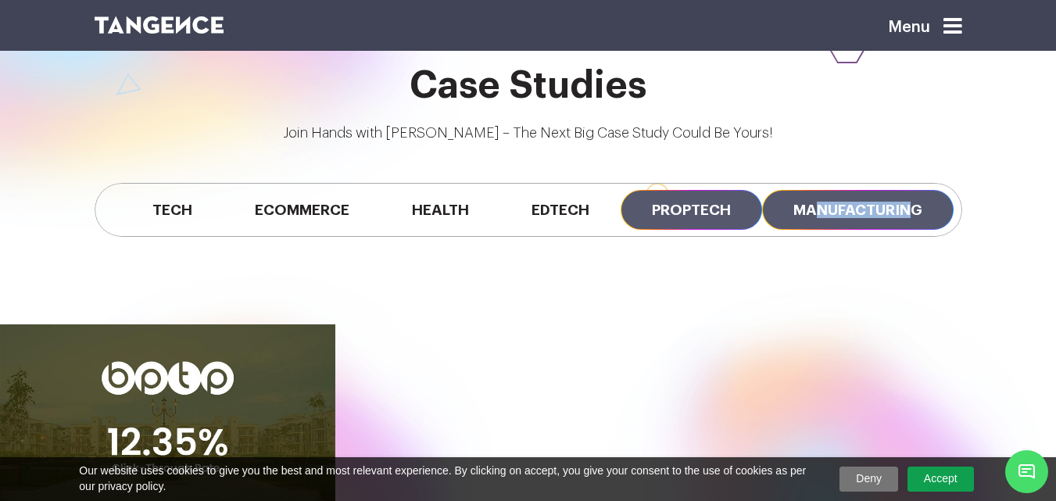
click at [826, 210] on span "Manufacturing" at bounding box center [858, 210] width 192 height 40
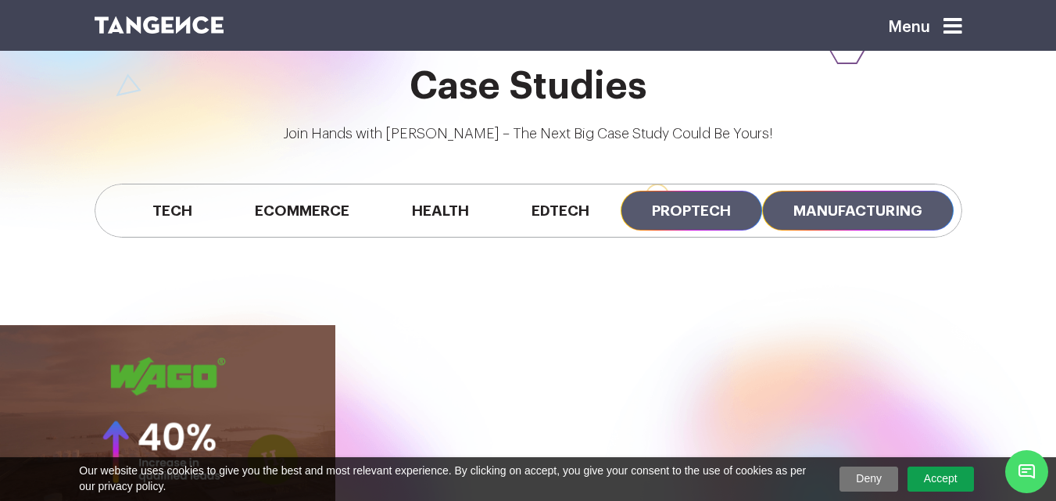
click at [678, 206] on span "Proptech" at bounding box center [691, 211] width 141 height 40
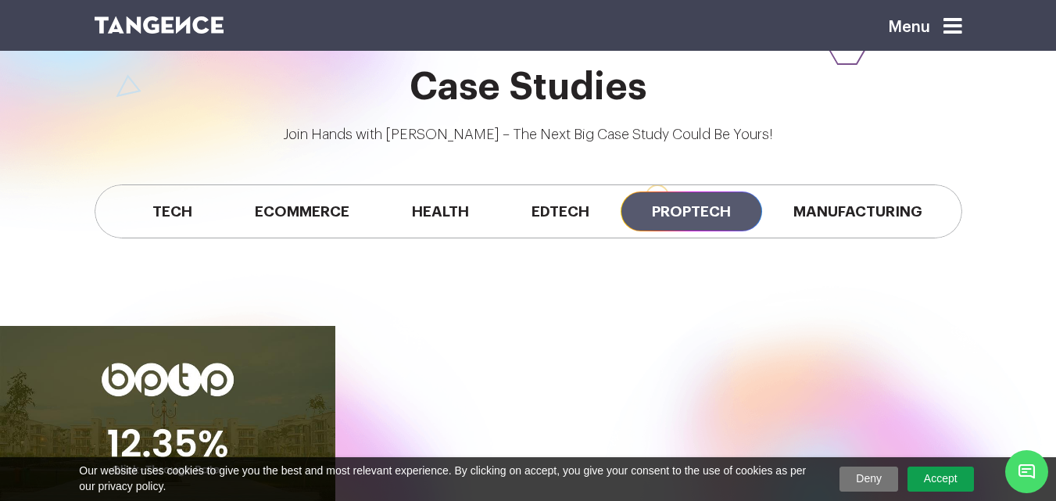
scroll to position [1162, 0]
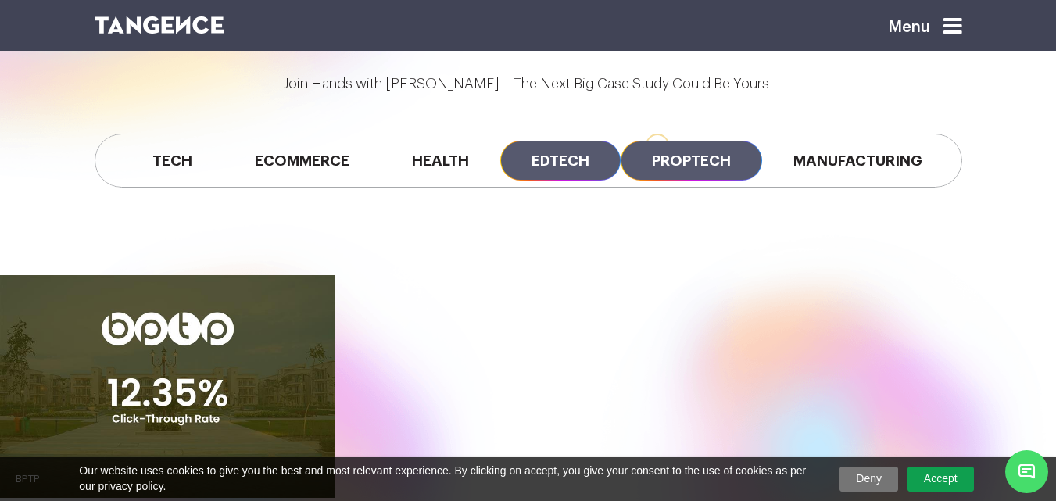
click at [566, 166] on span "Edtech" at bounding box center [560, 161] width 120 height 40
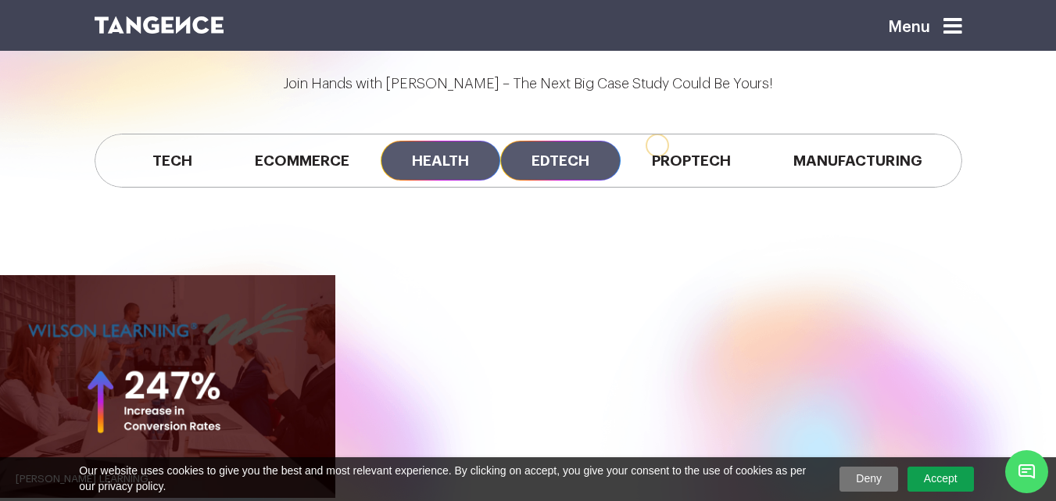
click at [443, 159] on span "Health" at bounding box center [441, 161] width 120 height 40
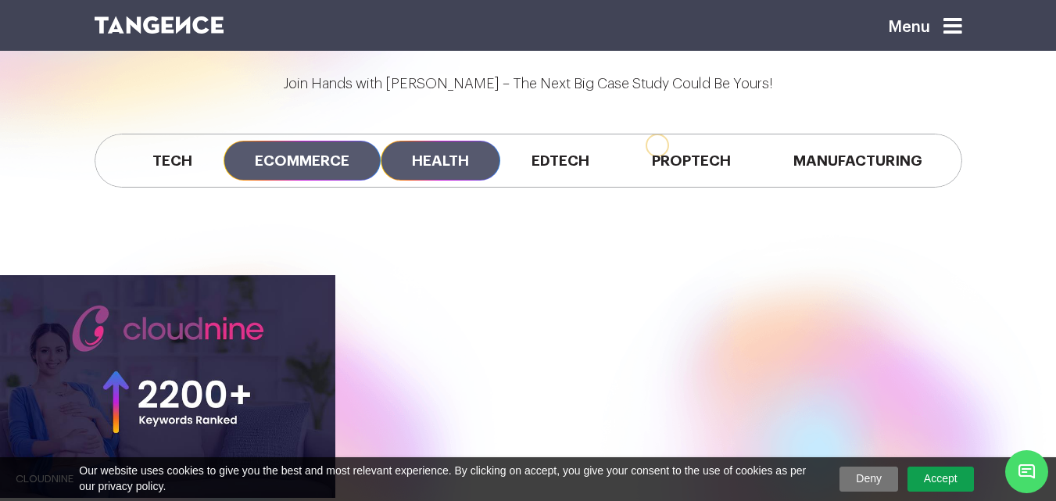
click at [325, 158] on span "Ecommerce" at bounding box center [302, 161] width 157 height 40
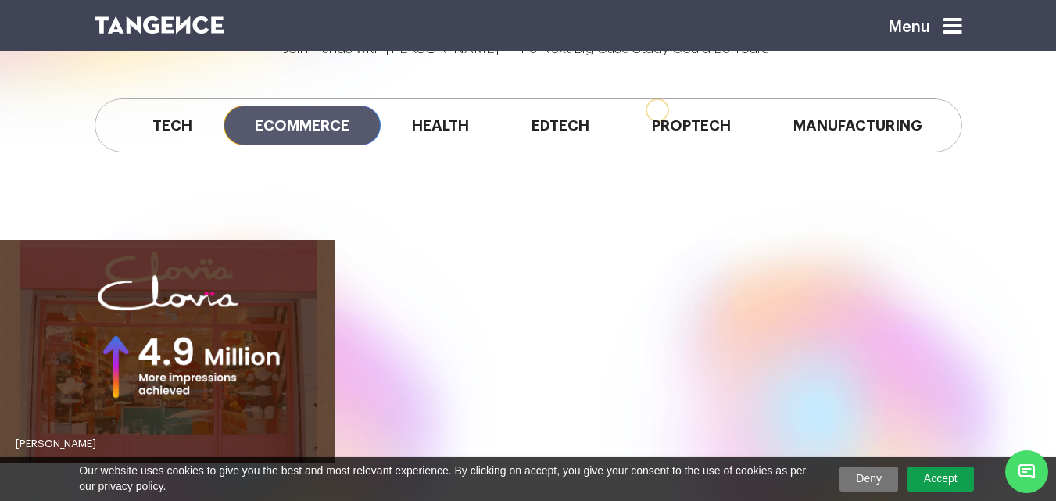
scroll to position [1197, 0]
drag, startPoint x: 243, startPoint y: 156, endPoint x: 209, endPoint y: 156, distance: 34.4
click at [209, 156] on div "All Tech Ecommerce Health Edtech Proptech Manufacturing" at bounding box center [528, 126] width 891 height 132
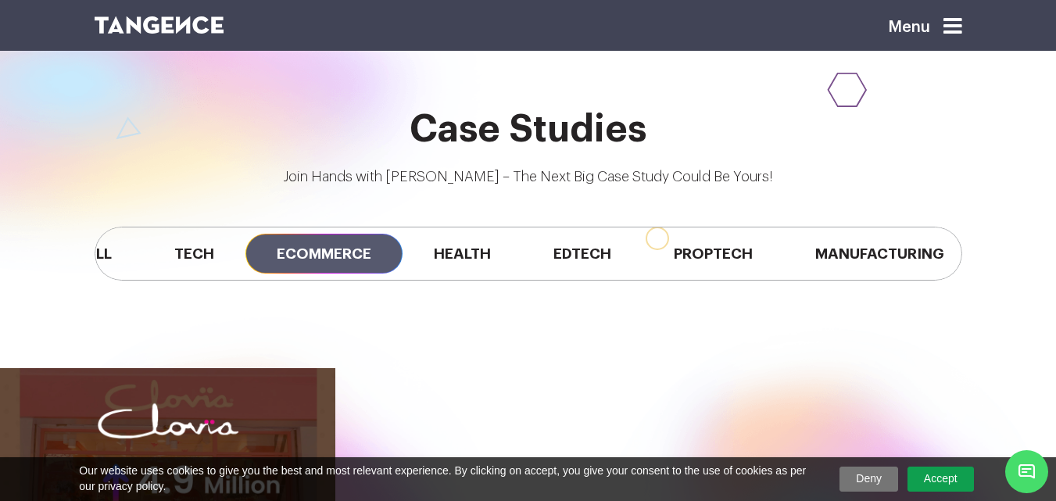
scroll to position [0, 0]
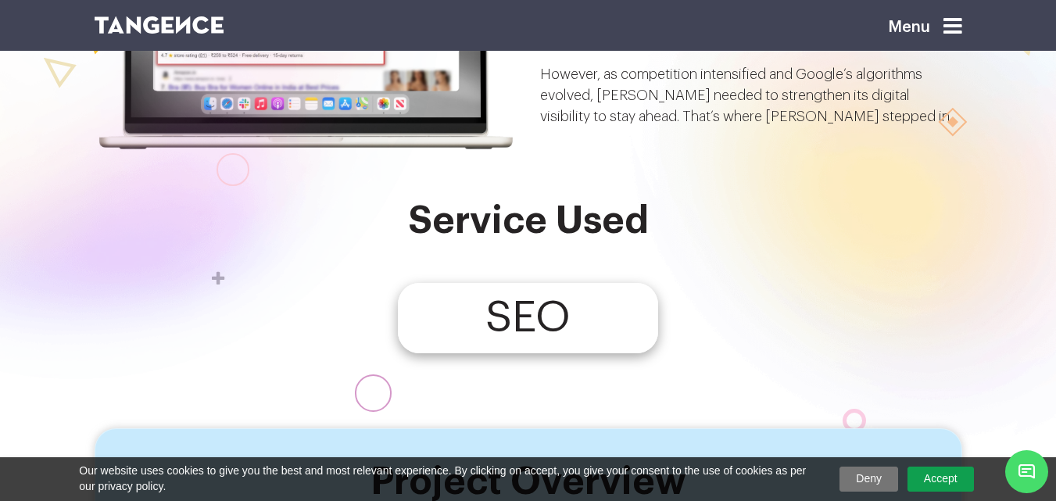
scroll to position [469, 0]
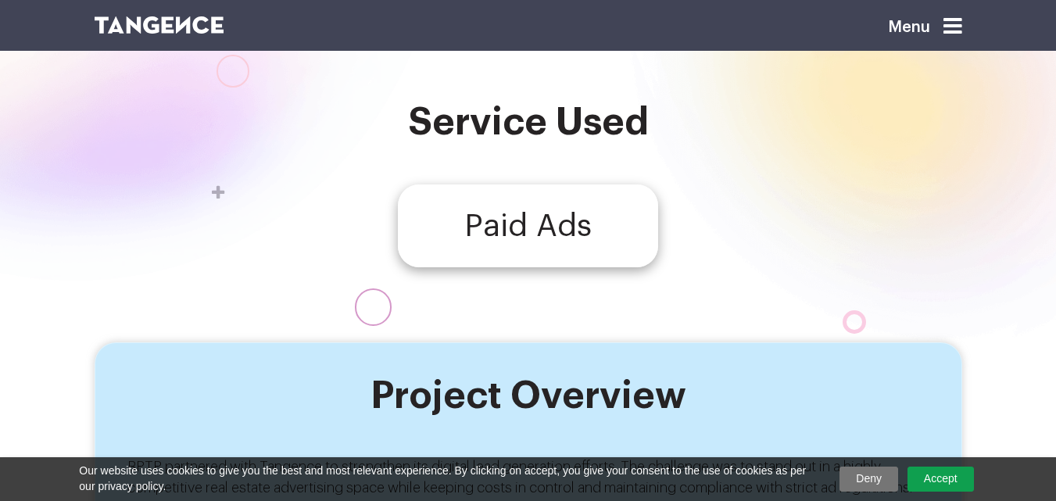
scroll to position [305, 0]
drag, startPoint x: 606, startPoint y: 222, endPoint x: 455, endPoint y: 230, distance: 151.1
click at [455, 230] on div "Paid Ads" at bounding box center [528, 225] width 260 height 83
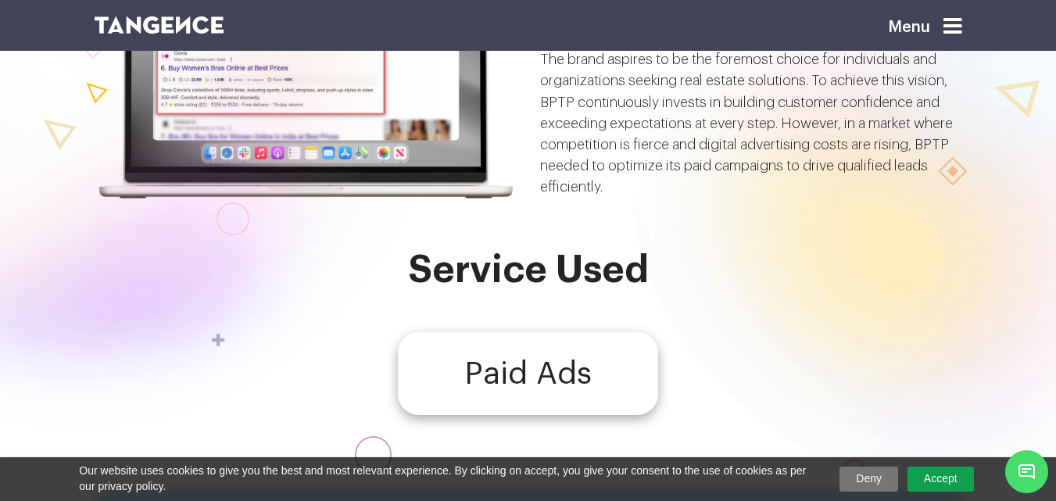
scroll to position [0, 0]
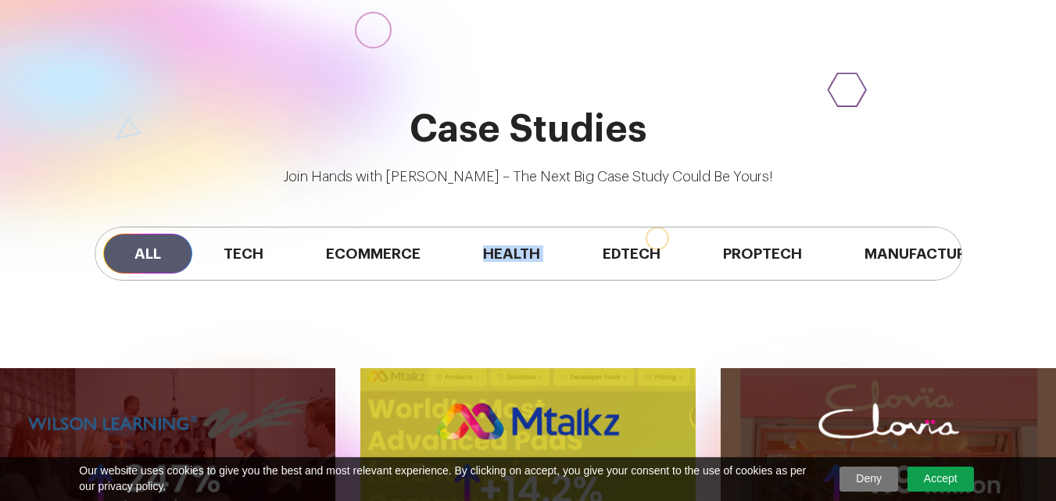
drag, startPoint x: 605, startPoint y: 279, endPoint x: 454, endPoint y: 274, distance: 150.9
click at [454, 274] on div "All Tech Ecommerce Health Edtech Proptech Manufacturing Automobile" at bounding box center [529, 254] width 868 height 54
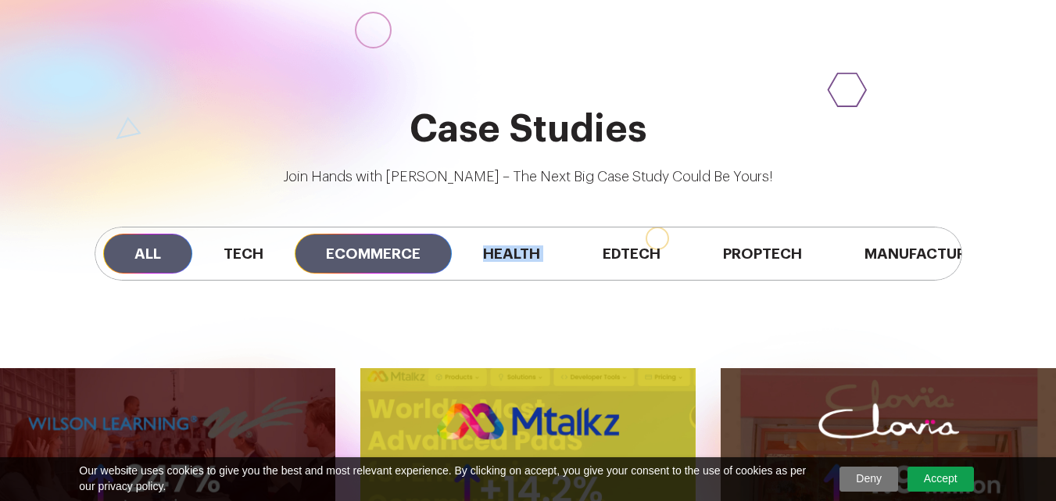
click at [401, 263] on span "Ecommerce" at bounding box center [373, 254] width 157 height 40
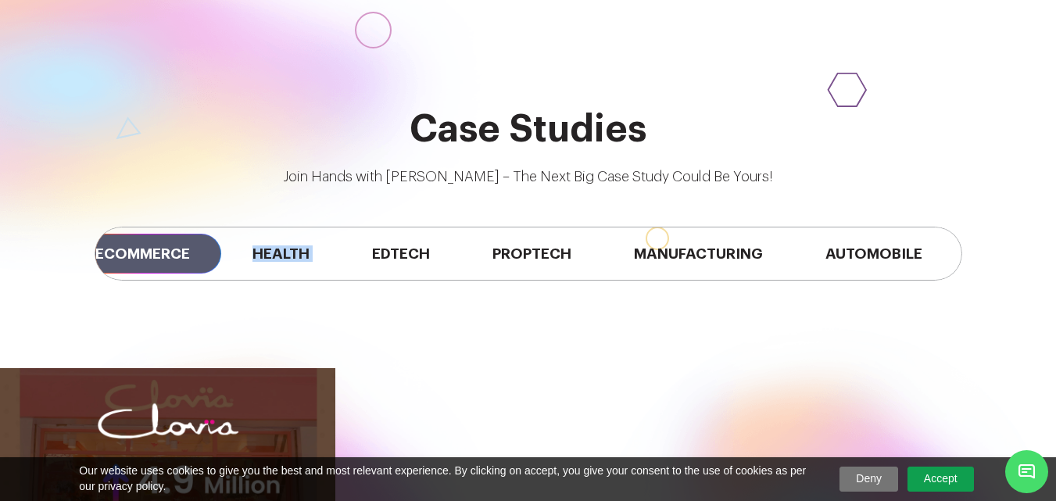
scroll to position [0, 244]
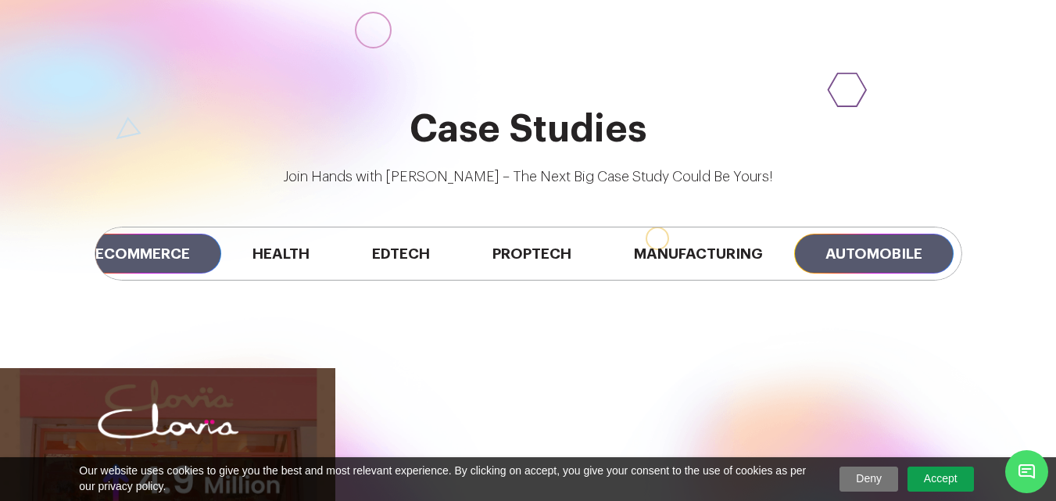
click at [878, 259] on span "Automobile" at bounding box center [873, 254] width 159 height 40
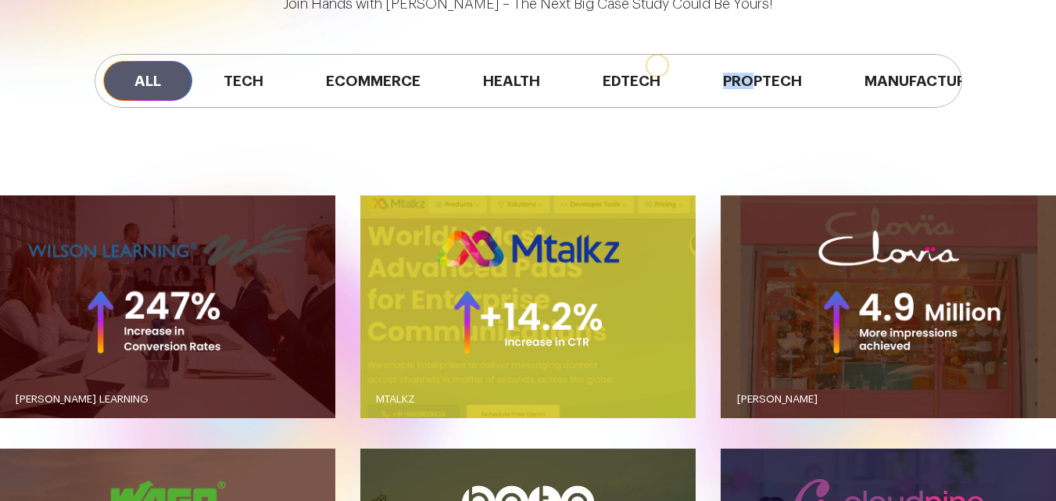
drag, startPoint x: 711, startPoint y: 109, endPoint x: 757, endPoint y: 109, distance: 46.9
click at [757, 108] on div "All Tech Ecommerce Health Edtech Proptech Manufacturing Automobile" at bounding box center [529, 81] width 868 height 54
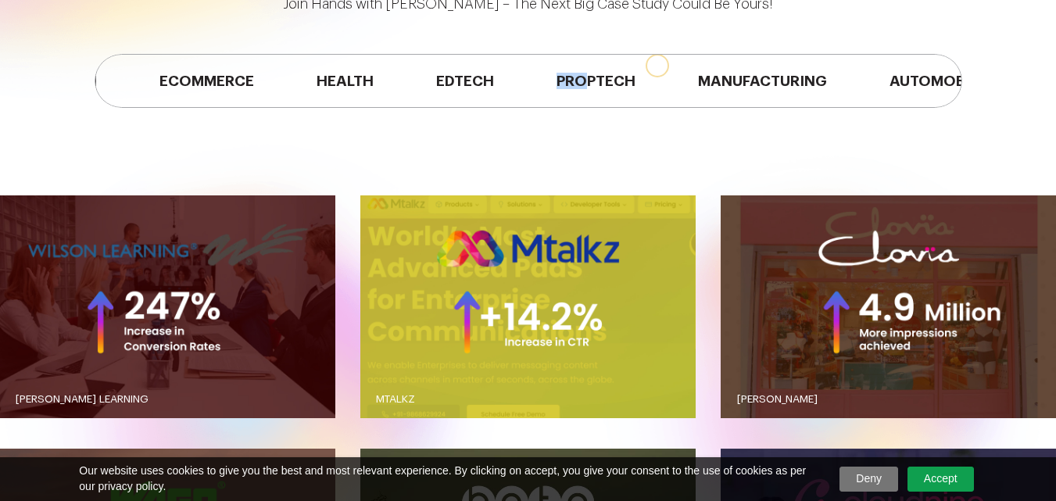
scroll to position [0, 244]
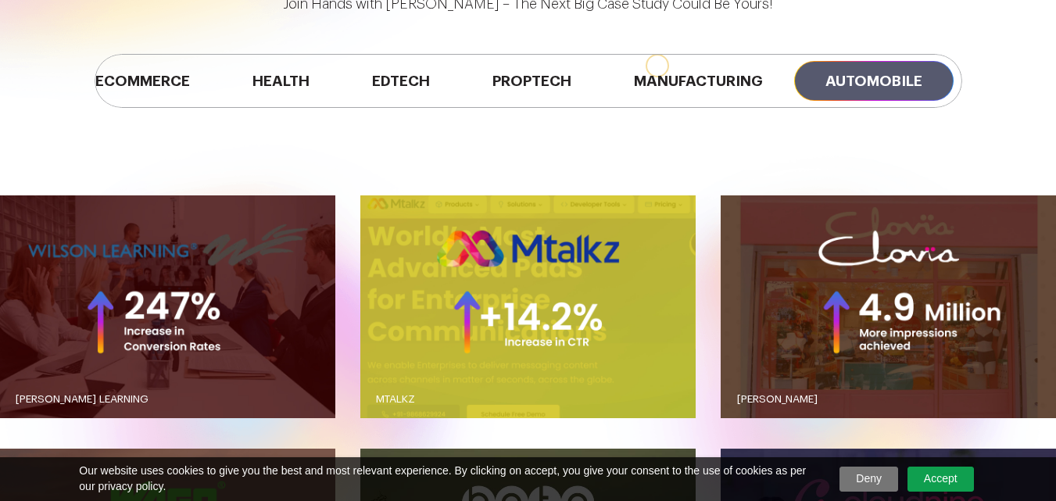
click at [916, 75] on span "Automobile" at bounding box center [873, 81] width 159 height 40
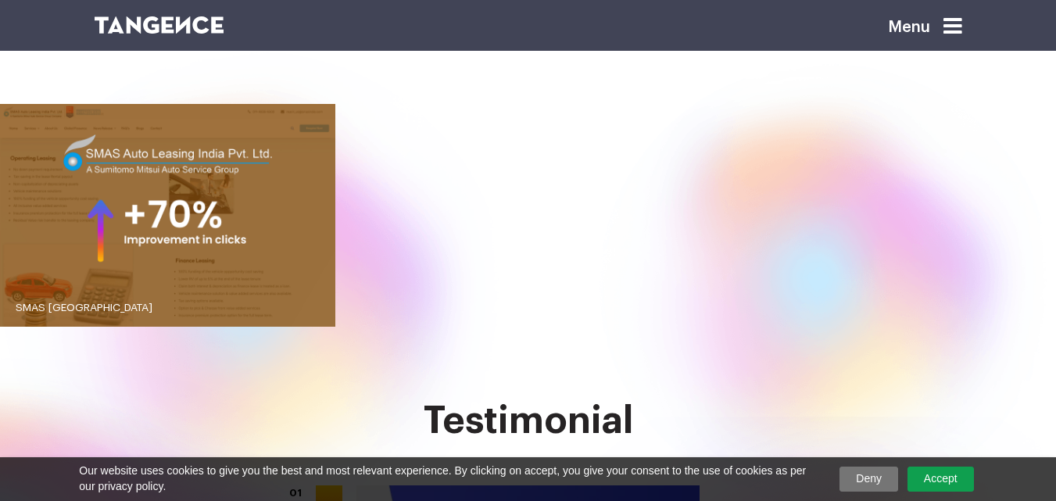
scroll to position [1221, 0]
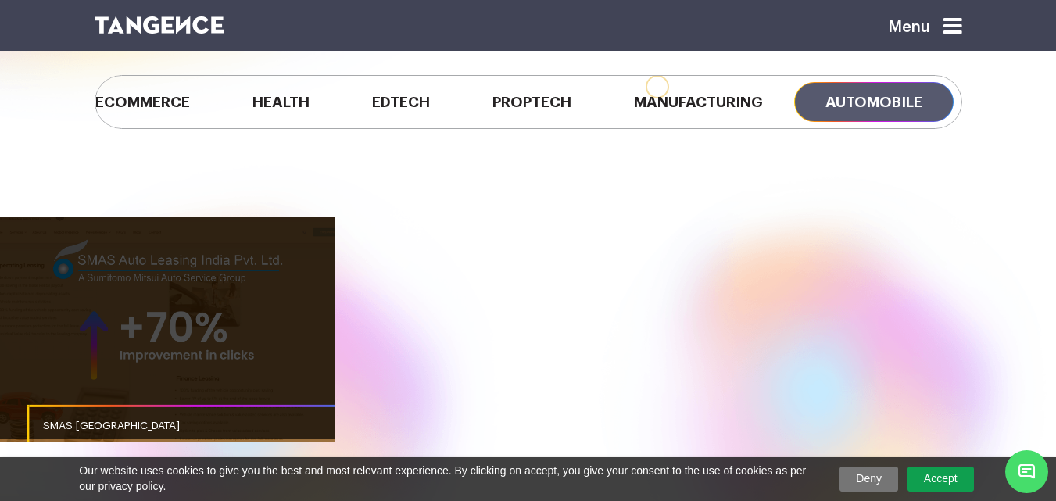
click at [228, 314] on link "button" at bounding box center [167, 329] width 335 height 224
click at [136, 295] on link "button" at bounding box center [167, 329] width 335 height 224
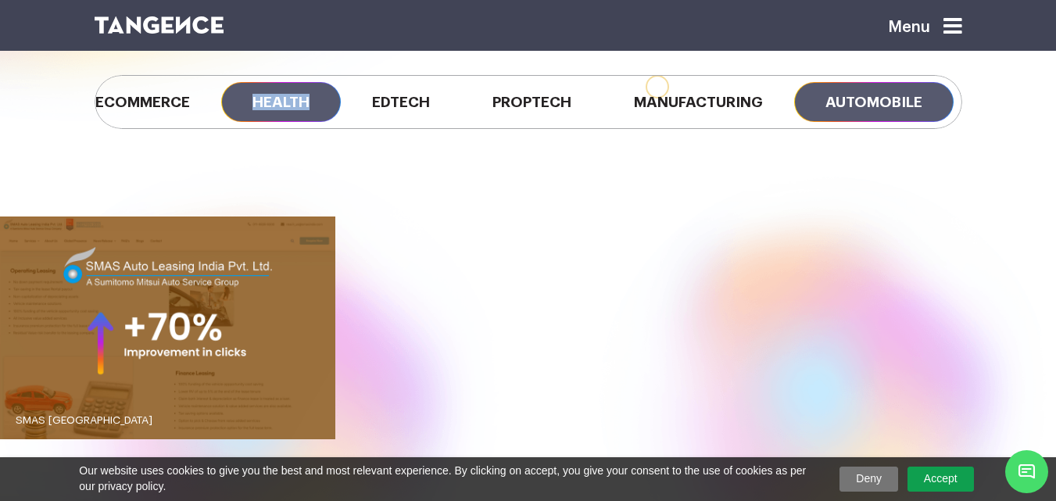
drag, startPoint x: 323, startPoint y: 131, endPoint x: 232, endPoint y: 121, distance: 91.2
click at [232, 121] on div "All Tech Ecommerce Health Edtech Proptech Manufacturing Automobile" at bounding box center [528, 102] width 891 height 132
drag, startPoint x: 381, startPoint y: 108, endPoint x: 350, endPoint y: 135, distance: 41.5
click at [382, 108] on span "Edtech" at bounding box center [401, 102] width 120 height 40
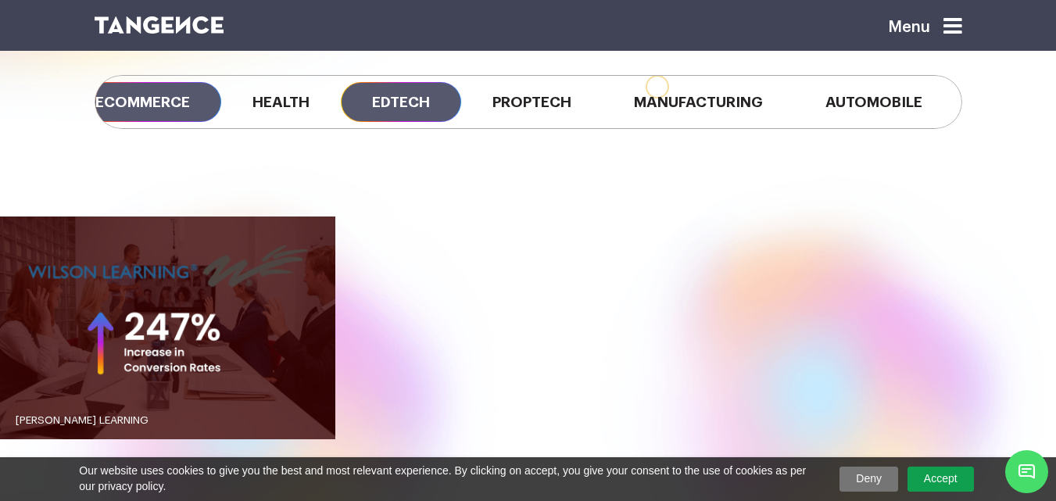
click at [181, 93] on span "Ecommerce" at bounding box center [142, 102] width 157 height 40
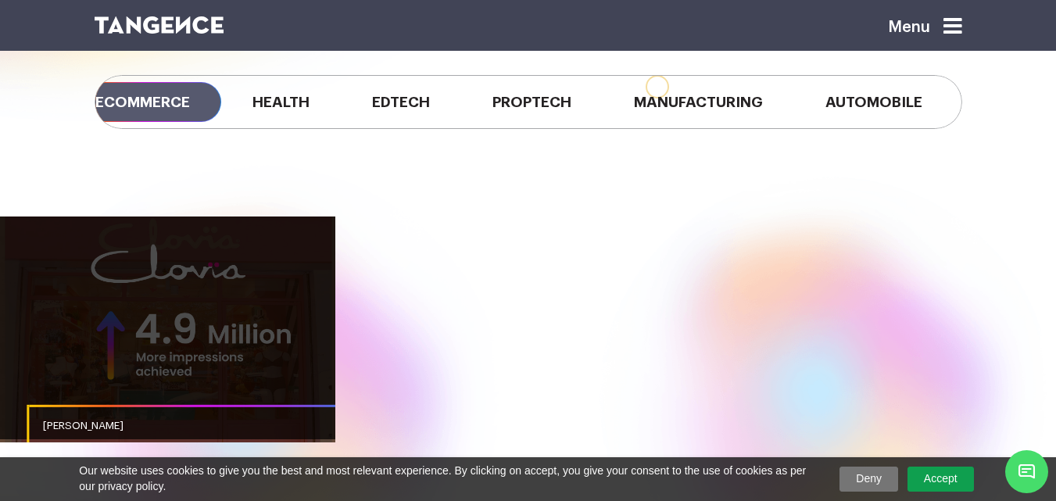
click at [209, 299] on link "button" at bounding box center [167, 329] width 335 height 224
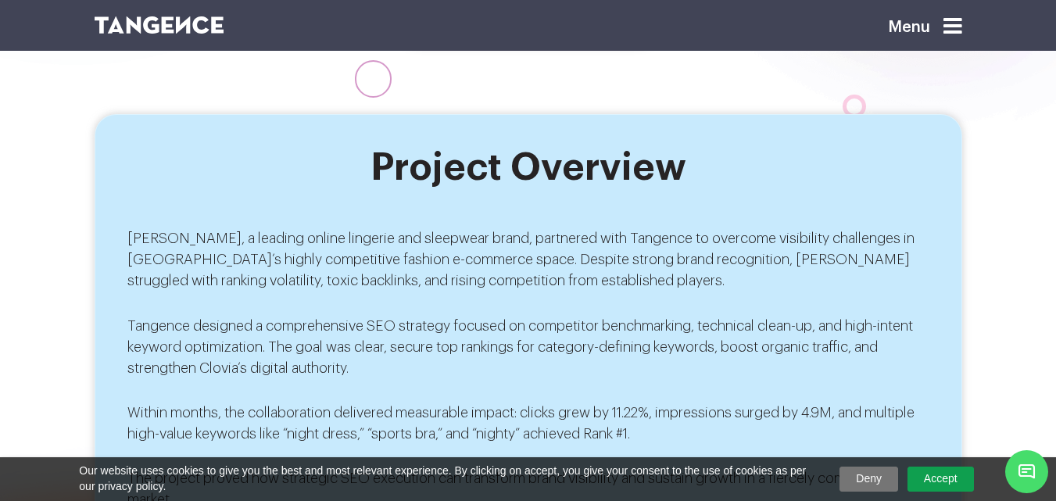
scroll to position [782, 0]
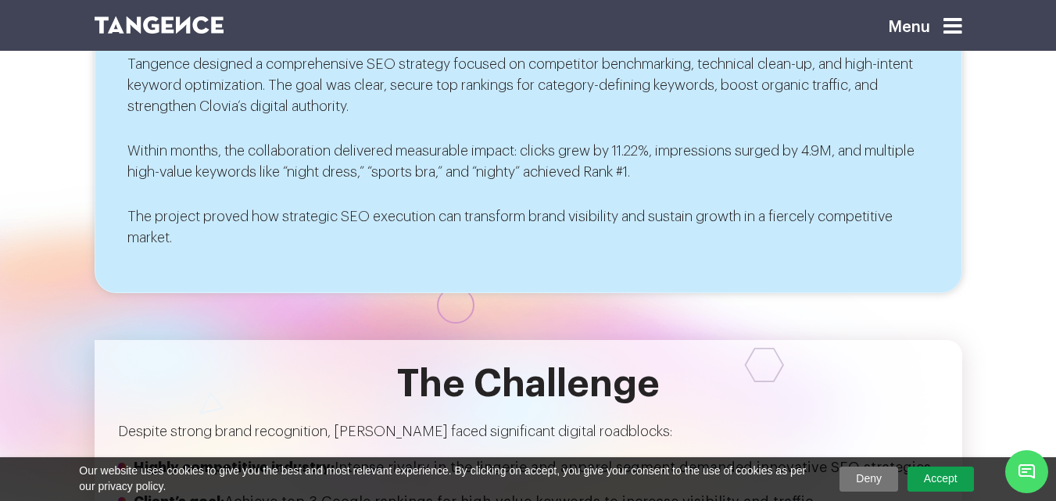
click at [415, 438] on p "Despite strong brand recognition, [PERSON_NAME] faced significant digital roadb…" at bounding box center [528, 431] width 821 height 21
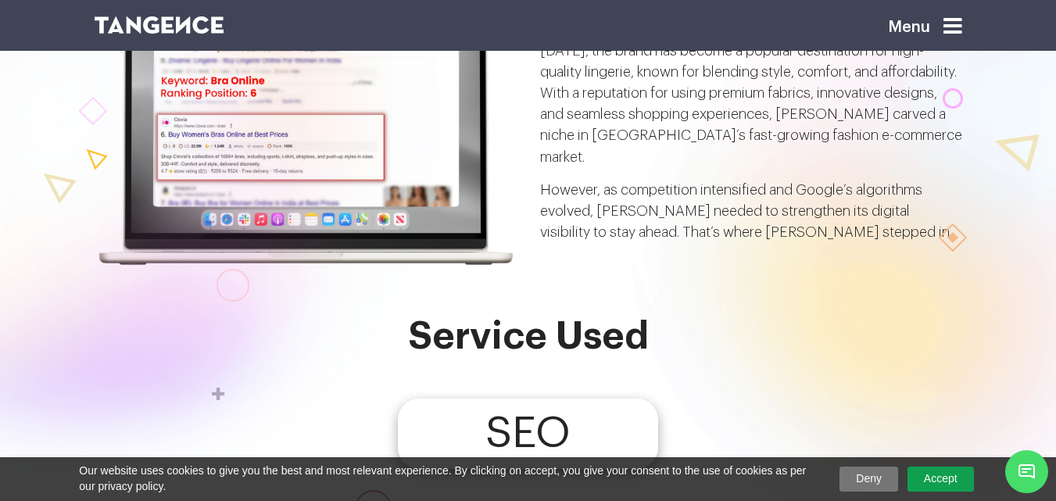
scroll to position [0, 0]
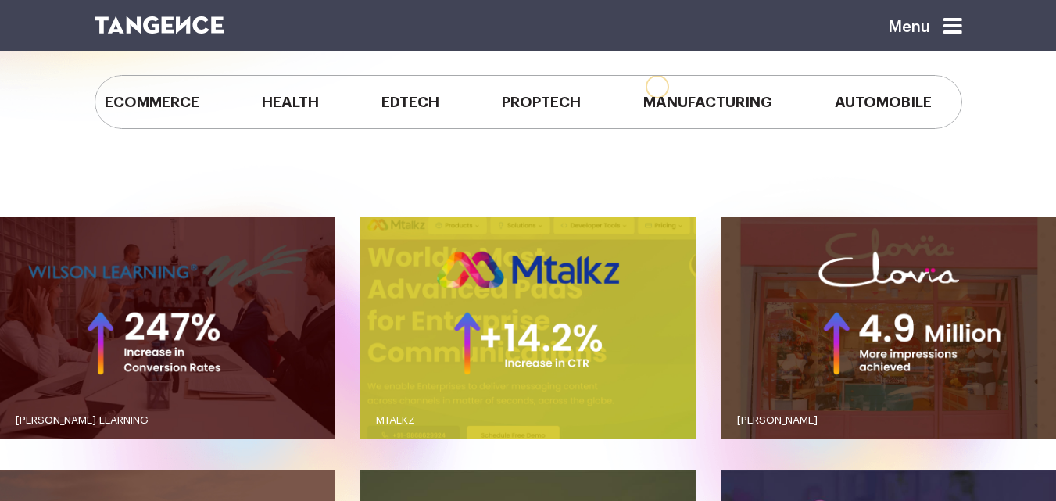
scroll to position [0, 241]
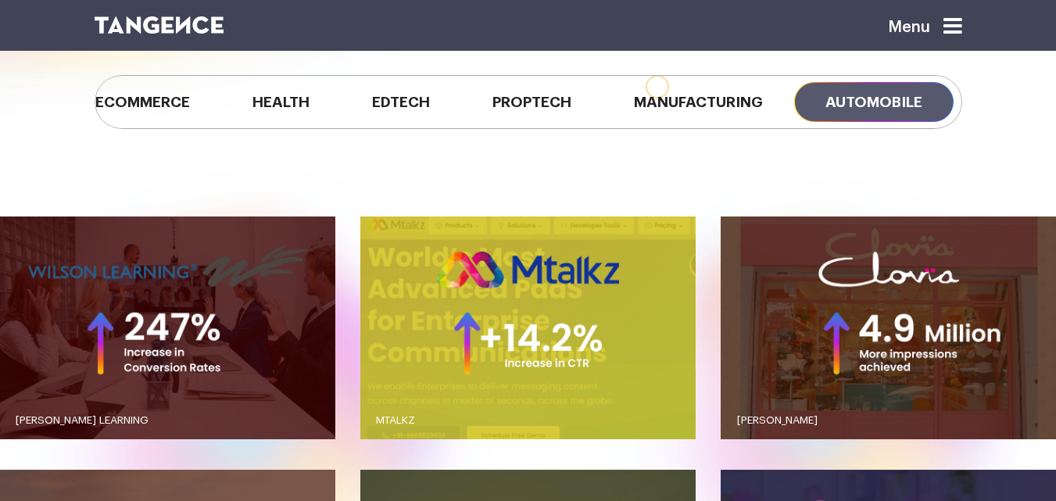
click at [881, 104] on span "Automobile" at bounding box center [873, 102] width 159 height 40
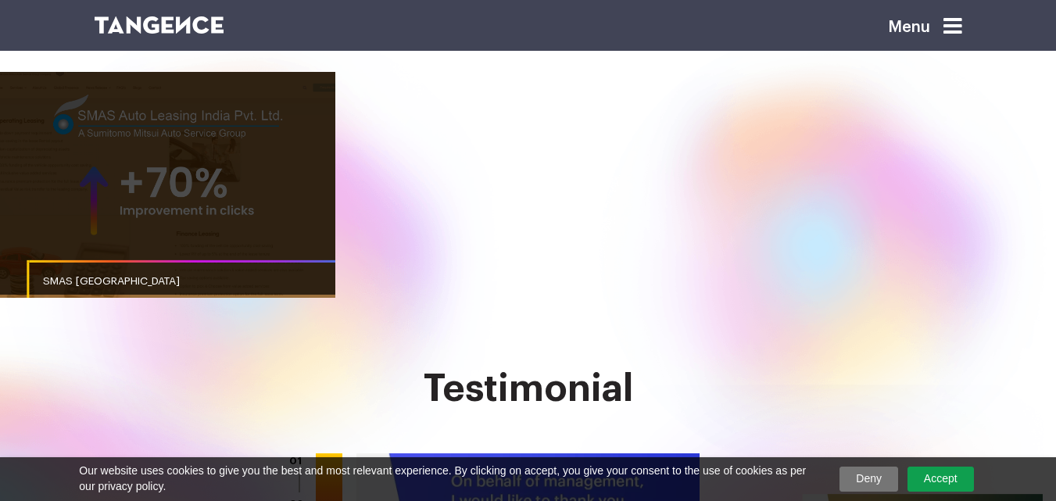
scroll to position [1377, 0]
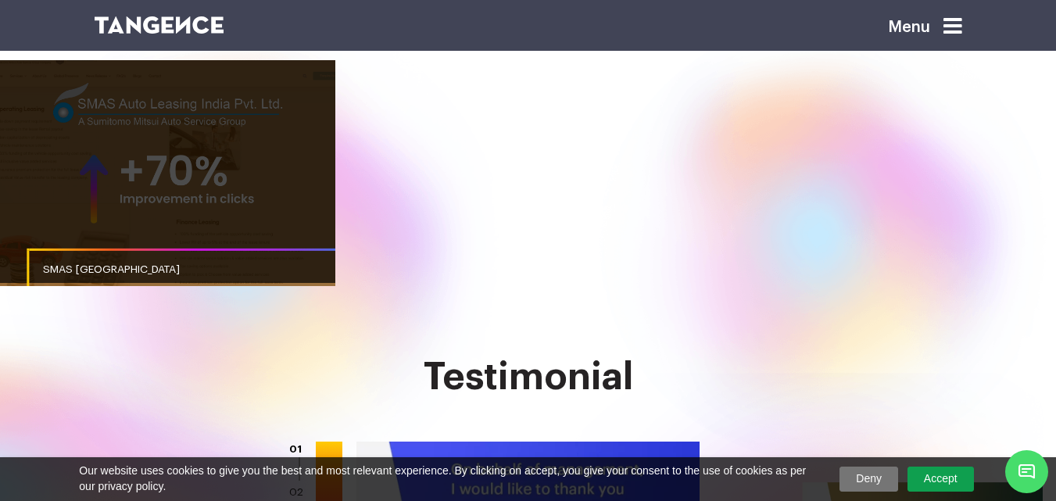
click at [198, 198] on link "button" at bounding box center [167, 172] width 335 height 224
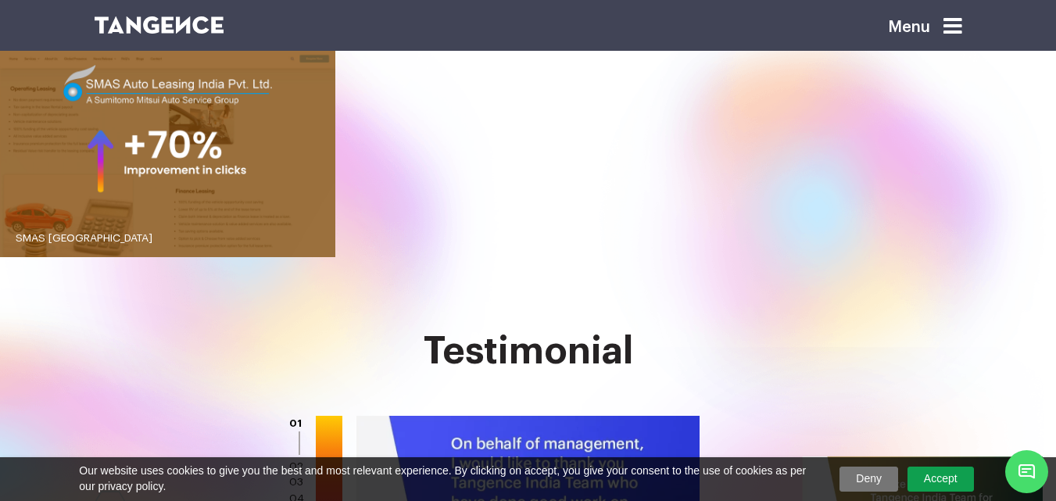
scroll to position [1381, 0]
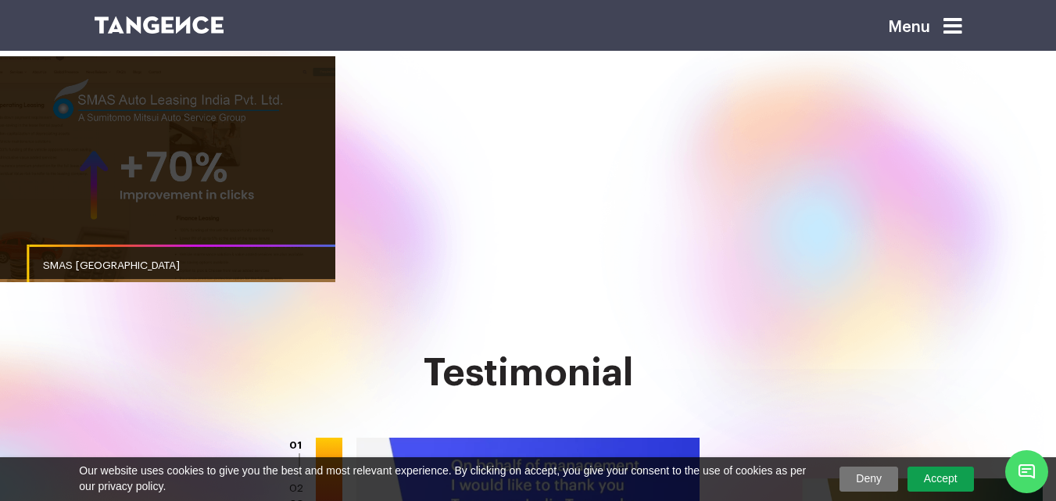
click at [208, 202] on link "button" at bounding box center [167, 168] width 335 height 224
click at [170, 211] on link "button" at bounding box center [167, 168] width 335 height 224
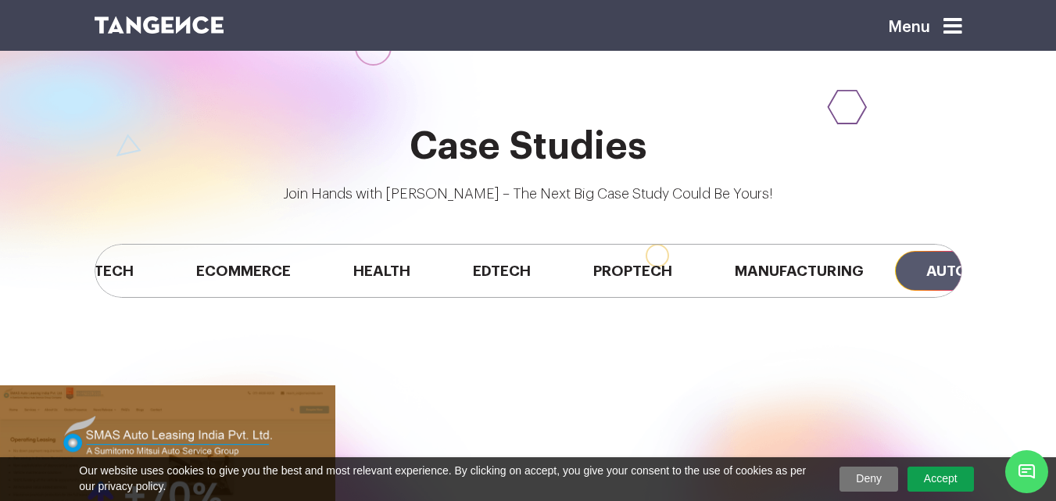
scroll to position [0, 132]
drag, startPoint x: 334, startPoint y: 299, endPoint x: 435, endPoint y: 305, distance: 101.8
click at [435, 305] on div "All Tech Ecommerce Health Edtech Proptech Manufacturing Automobile" at bounding box center [528, 271] width 891 height 132
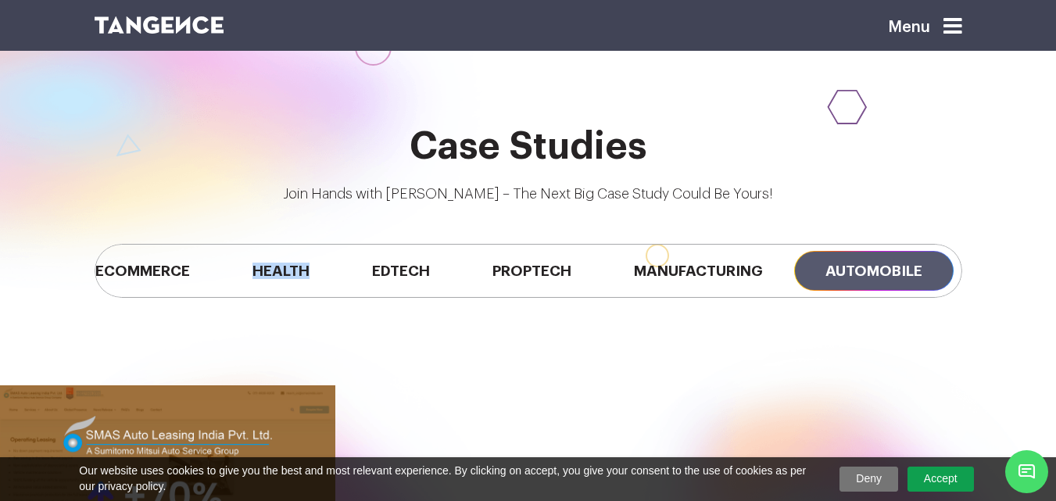
scroll to position [0, 111]
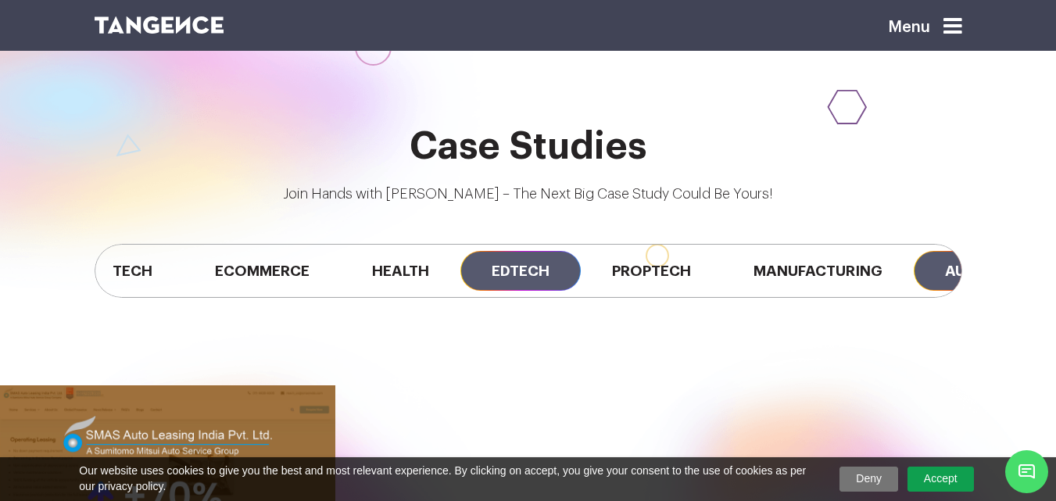
click at [521, 271] on span "Edtech" at bounding box center [520, 271] width 120 height 40
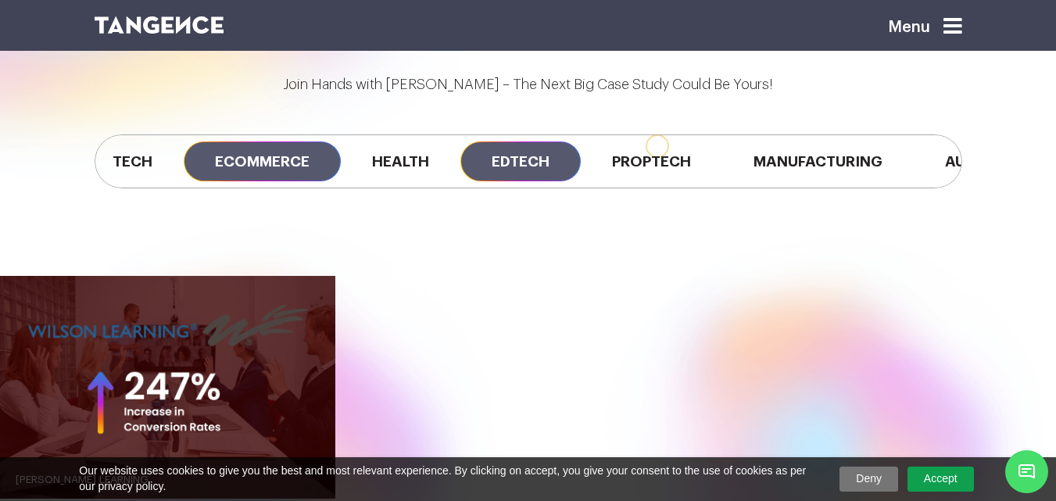
click at [277, 177] on span "Ecommerce" at bounding box center [262, 161] width 157 height 40
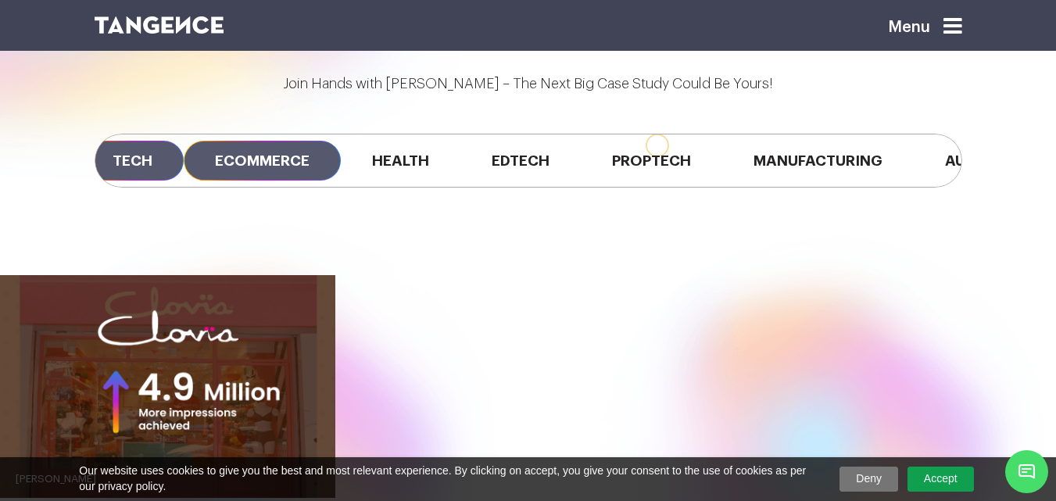
click at [169, 166] on span "Tech" at bounding box center [132, 161] width 102 height 40
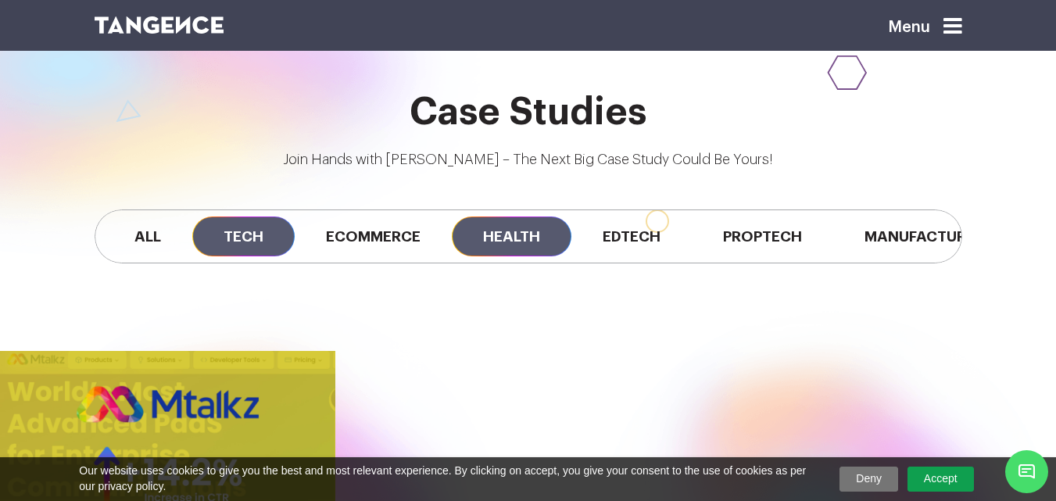
scroll to position [1092, 0]
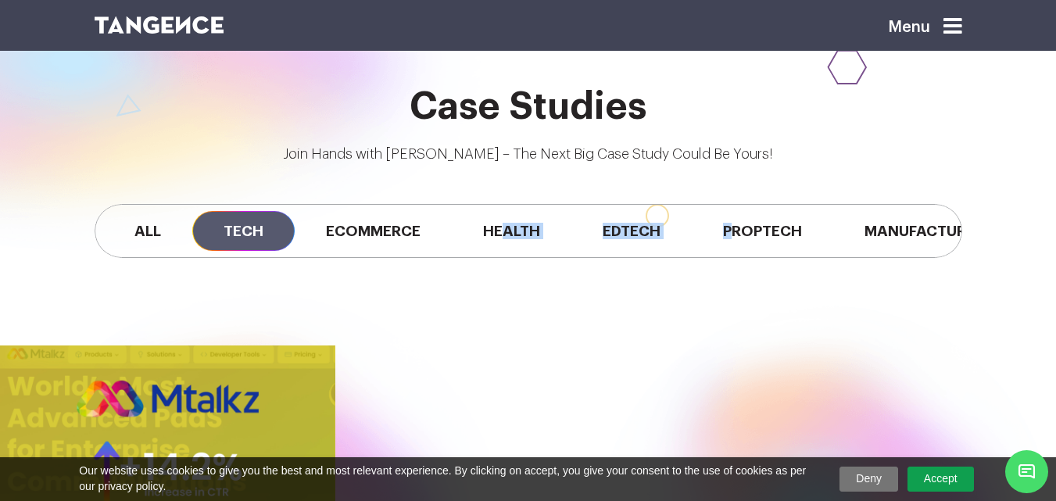
drag, startPoint x: 561, startPoint y: 263, endPoint x: 743, endPoint y: 272, distance: 181.6
click at [743, 272] on div "All Tech Ecommerce Health Edtech Proptech Manufacturing Automobile" at bounding box center [528, 231] width 891 height 132
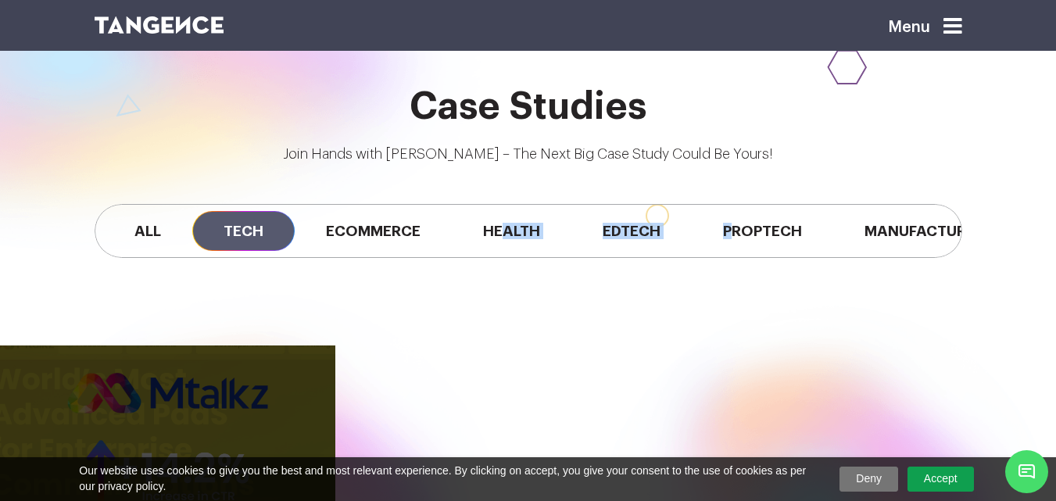
click at [222, 393] on link "button" at bounding box center [167, 458] width 335 height 224
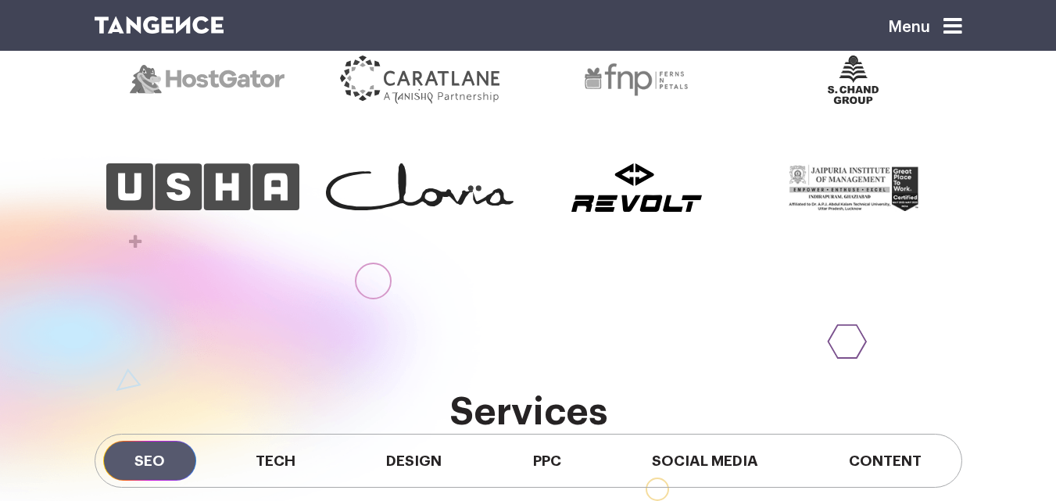
scroll to position [782, 0]
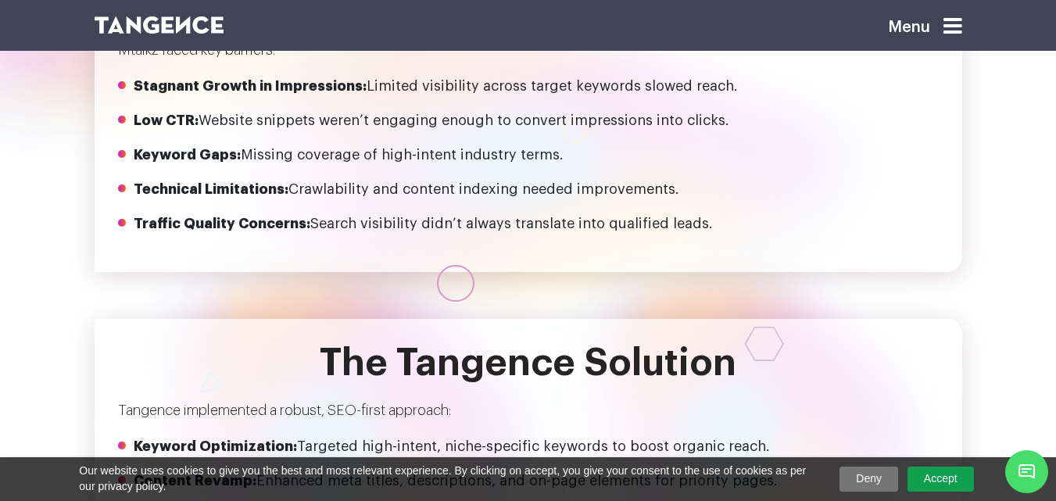
scroll to position [960, 0]
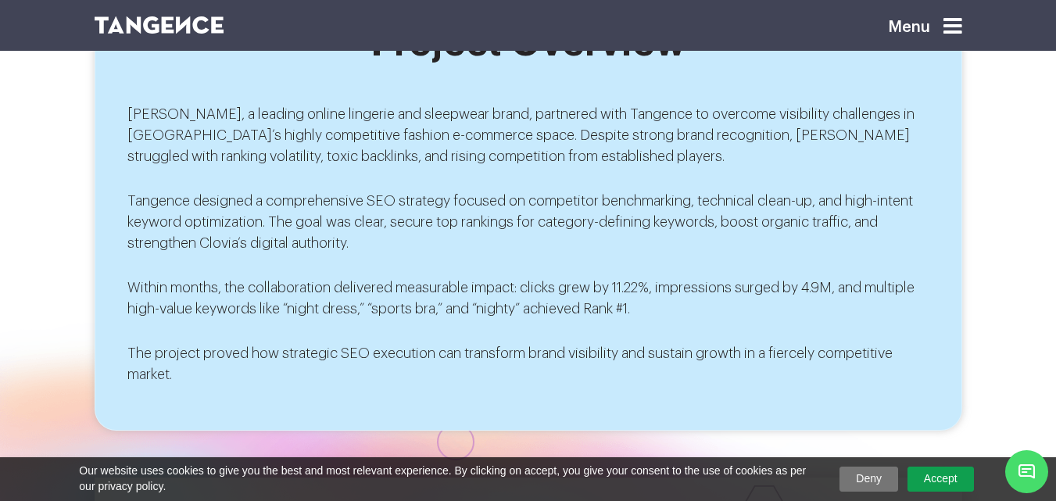
scroll to position [668, 0]
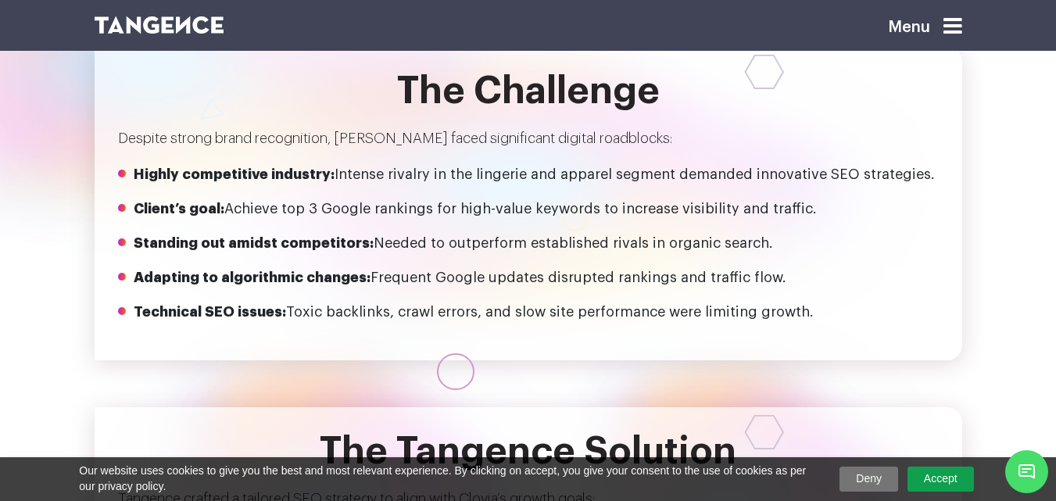
scroll to position [1026, 0]
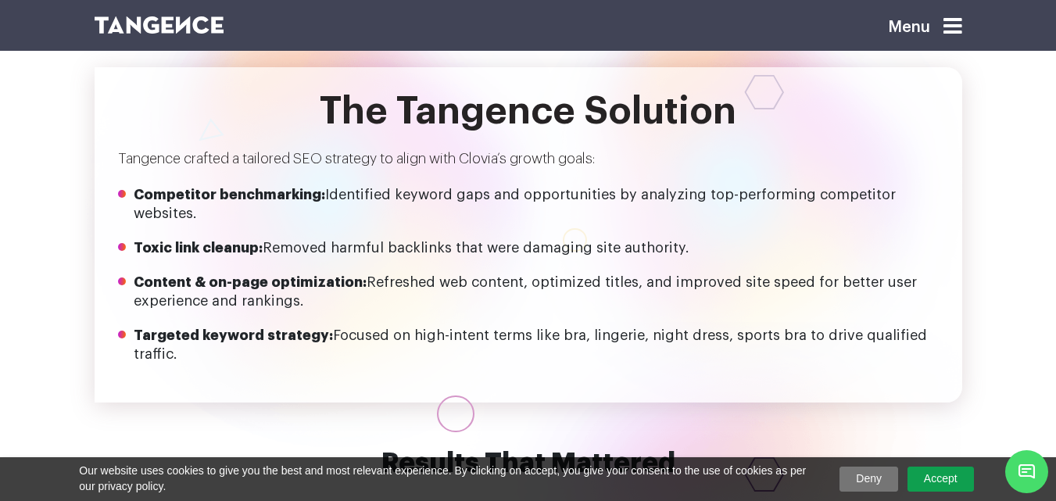
scroll to position [1371, 0]
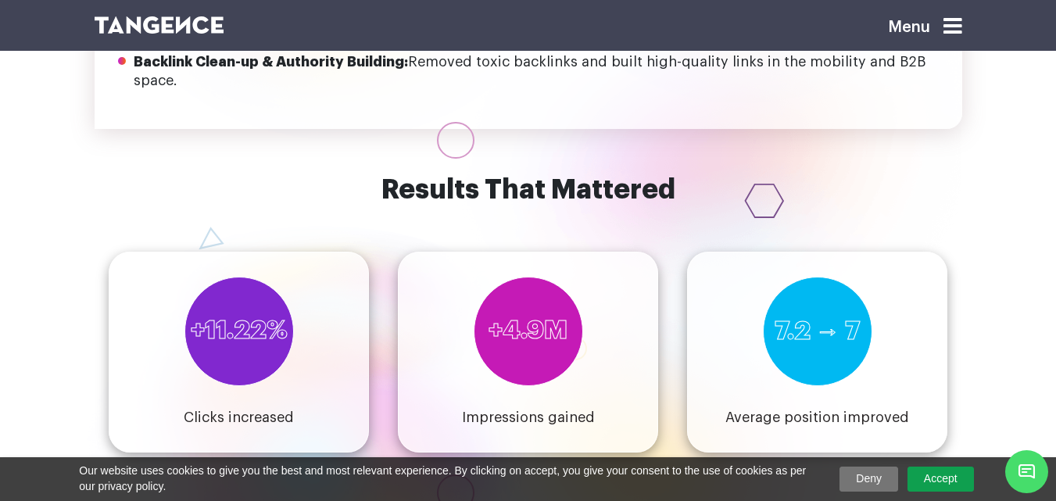
scroll to position [1677, 0]
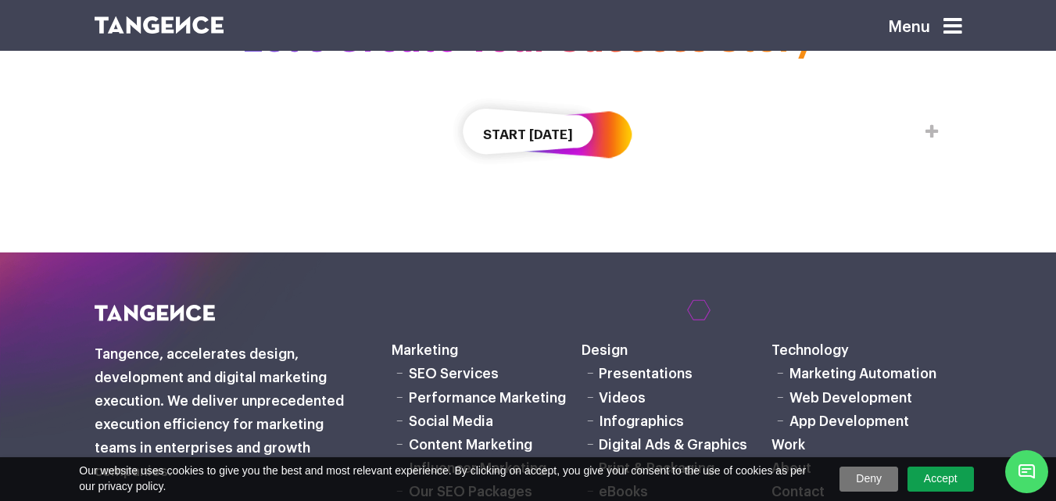
scroll to position [2723, 0]
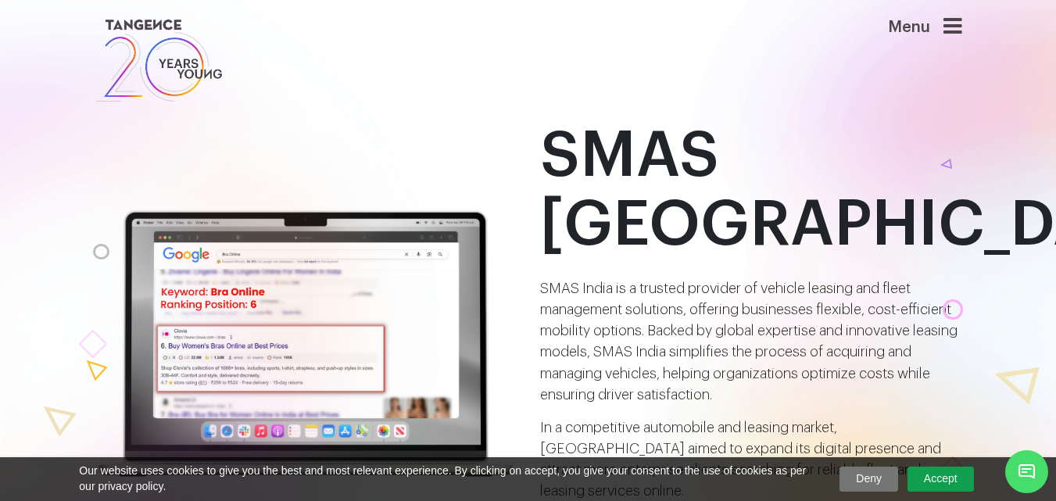
drag, startPoint x: 279, startPoint y: 225, endPoint x: 245, endPoint y: 207, distance: 38.8
click at [245, 207] on div at bounding box center [83, 400] width 742 height 881
copy p "SMAS India is a trusted provid"
drag, startPoint x: 540, startPoint y: 213, endPoint x: 734, endPoint y: 222, distance: 194.1
click at [734, 278] on p "SMAS India is a trusted provider of vehicle leasing and fleet management soluti…" at bounding box center [751, 341] width 422 height 127
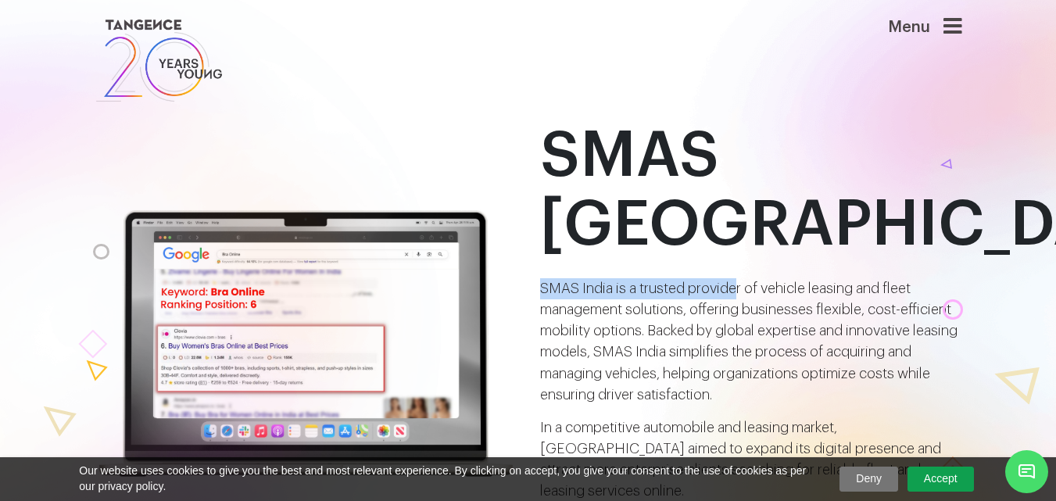
copy p "SMAS India is a trusted provide"
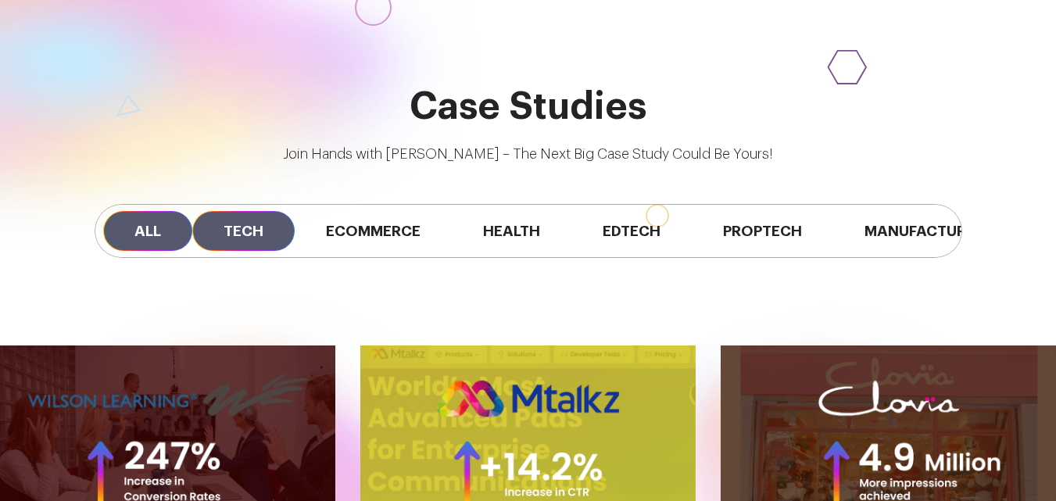
scroll to position [1092, 0]
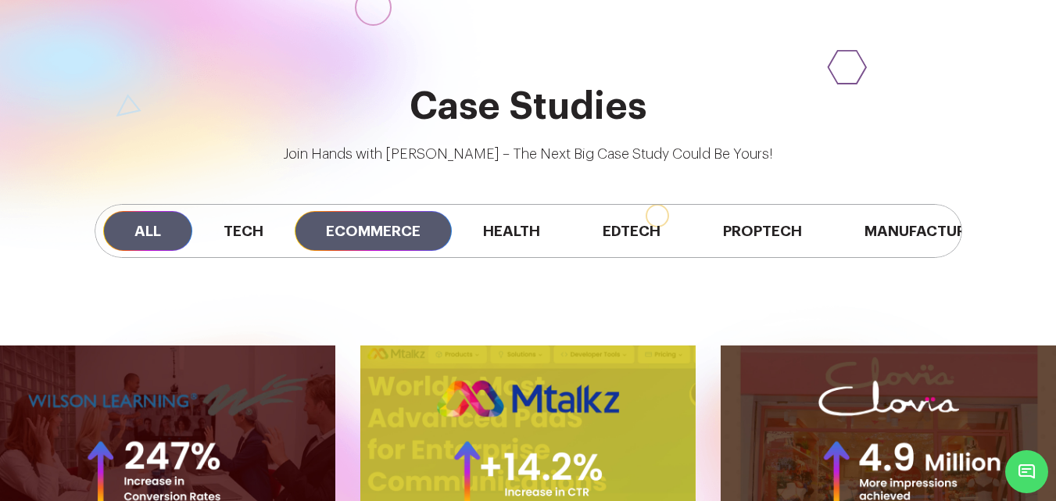
click at [342, 225] on span "Ecommerce" at bounding box center [373, 231] width 157 height 40
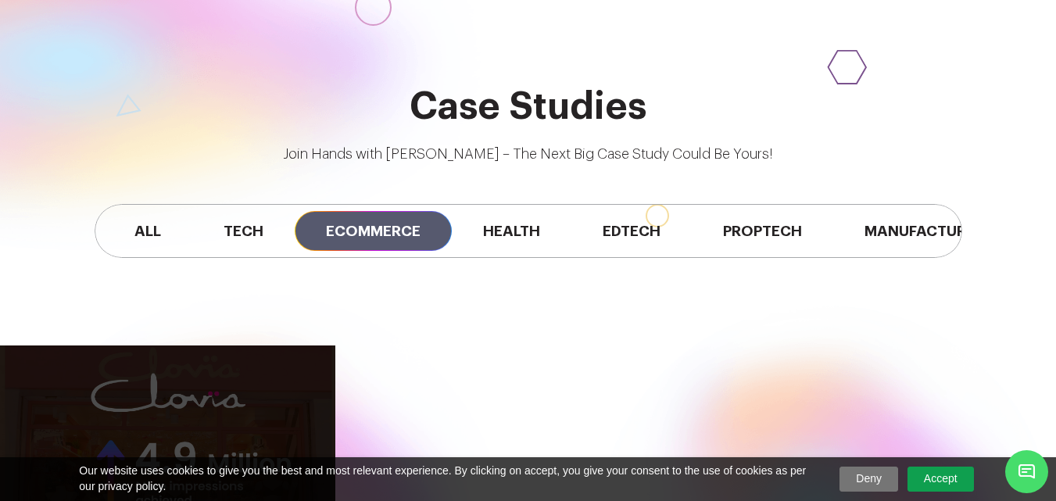
click at [216, 388] on link "button" at bounding box center [167, 458] width 335 height 224
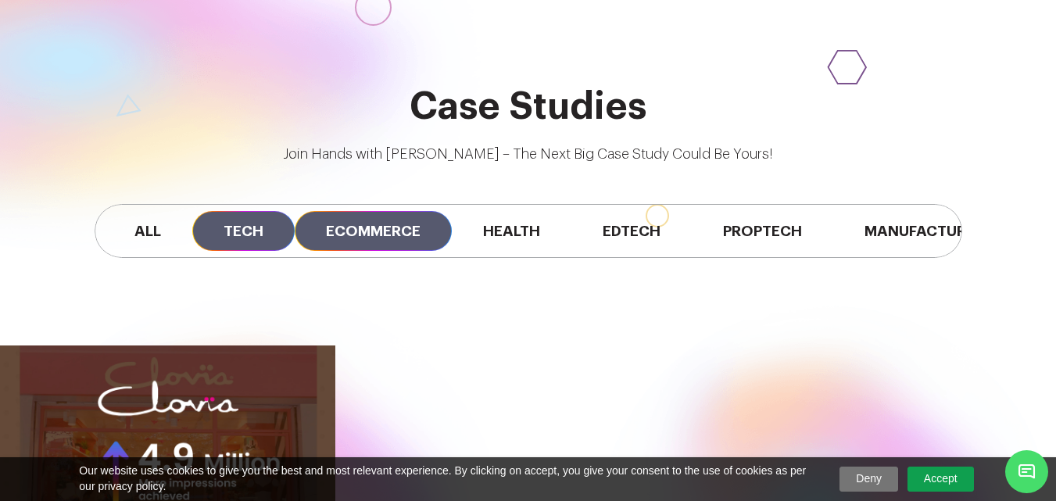
click at [231, 227] on span "Tech" at bounding box center [243, 231] width 102 height 40
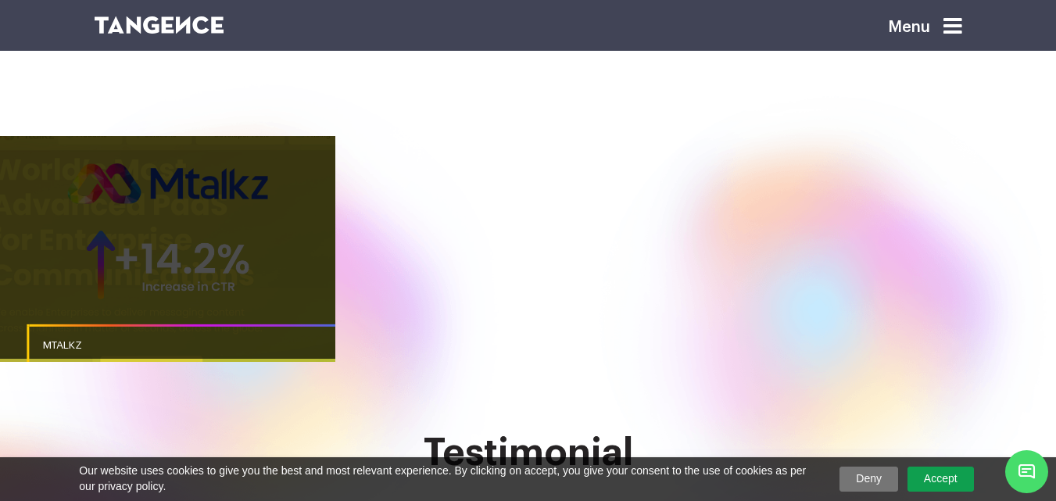
scroll to position [1303, 0]
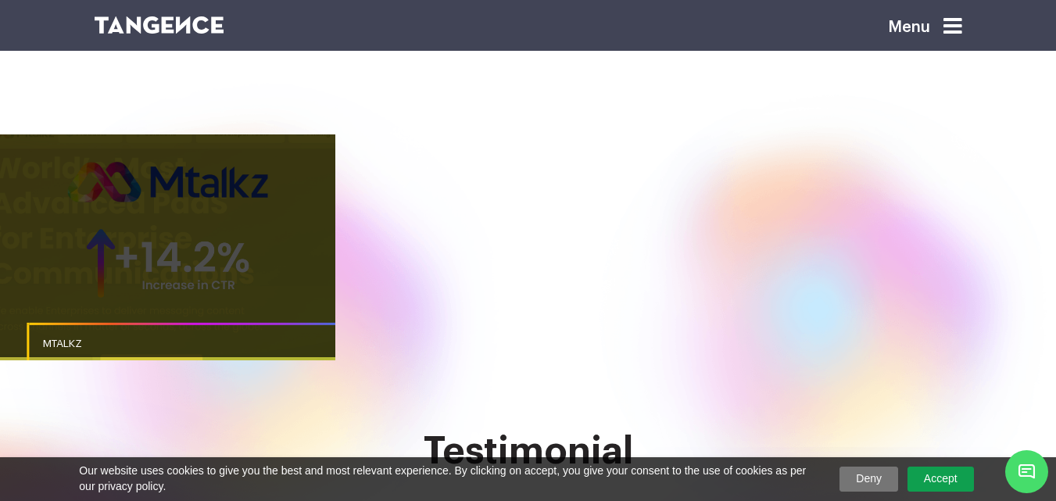
click at [204, 248] on link "button" at bounding box center [167, 246] width 335 height 224
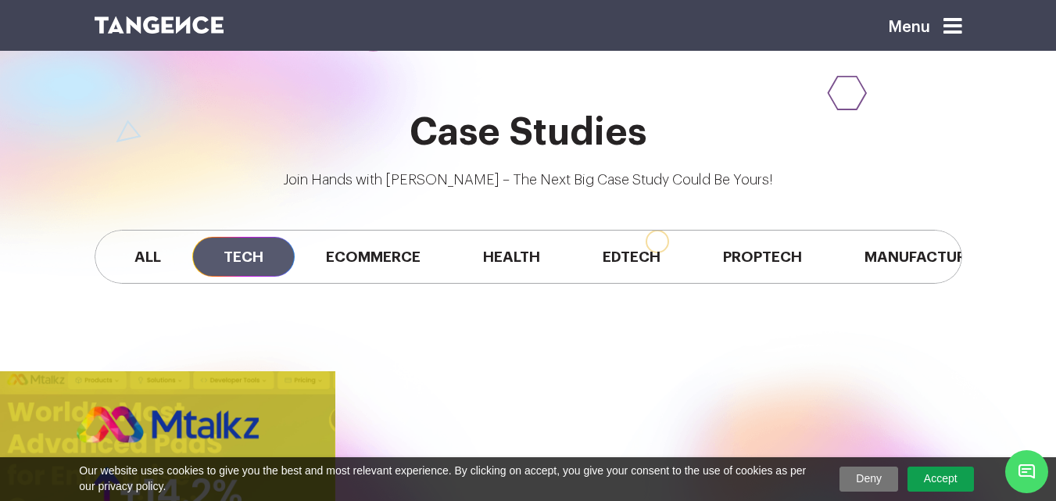
scroll to position [1065, 0]
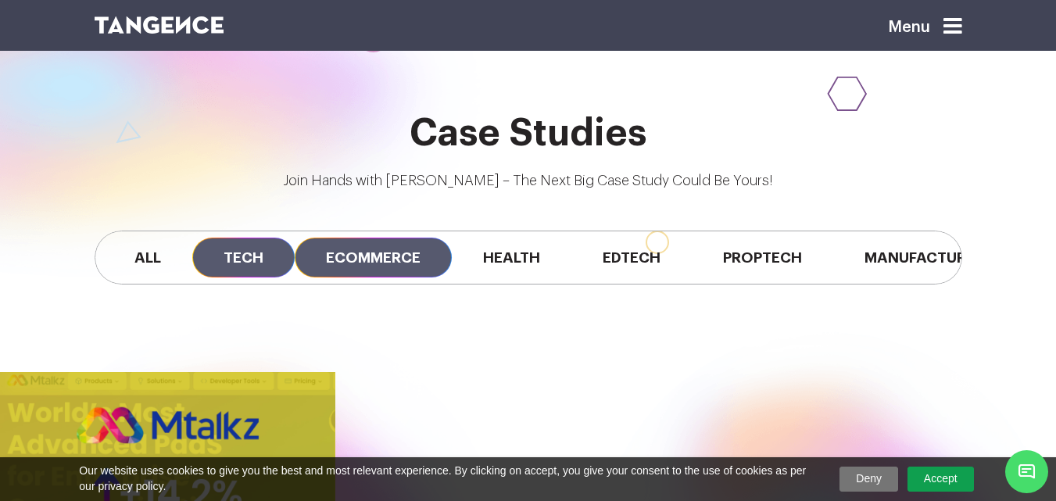
click at [376, 264] on span "Ecommerce" at bounding box center [373, 258] width 157 height 40
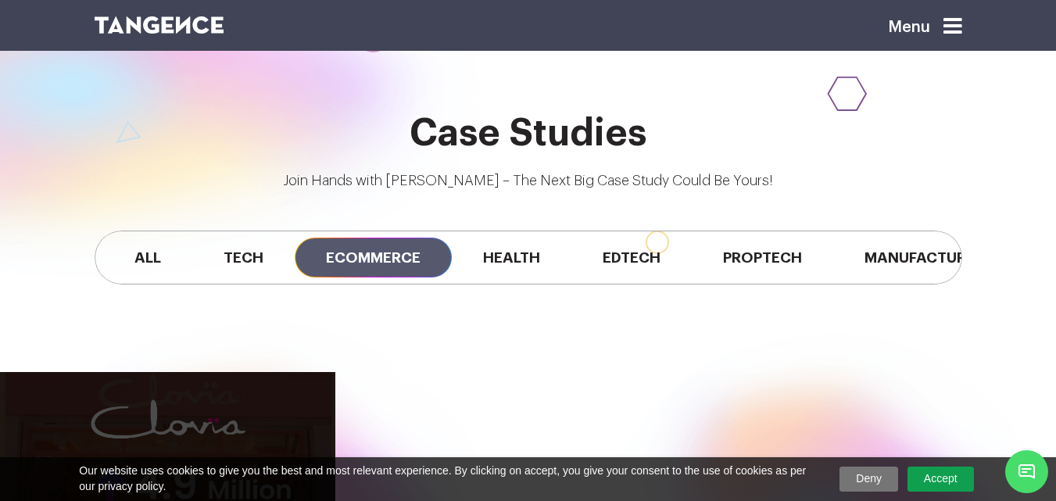
click at [216, 430] on link "button" at bounding box center [167, 484] width 335 height 224
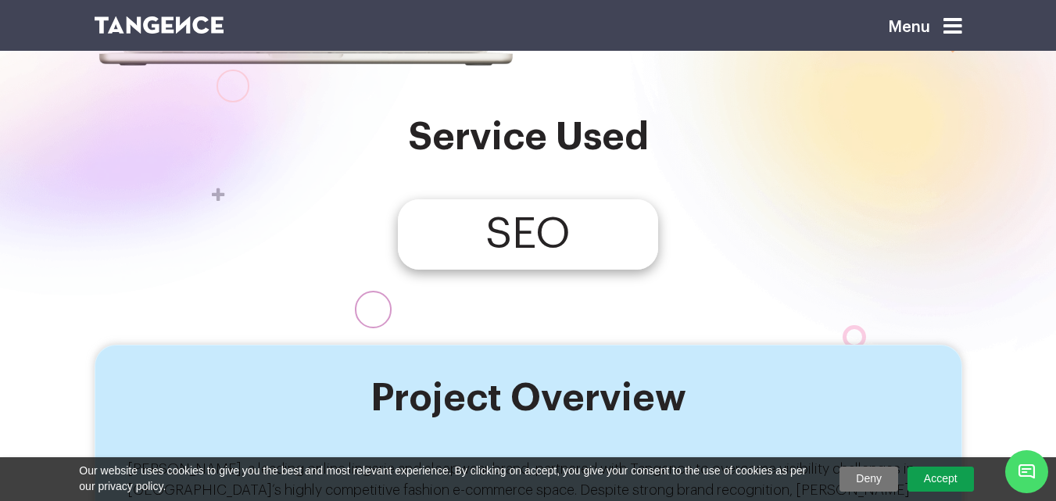
scroll to position [301, 0]
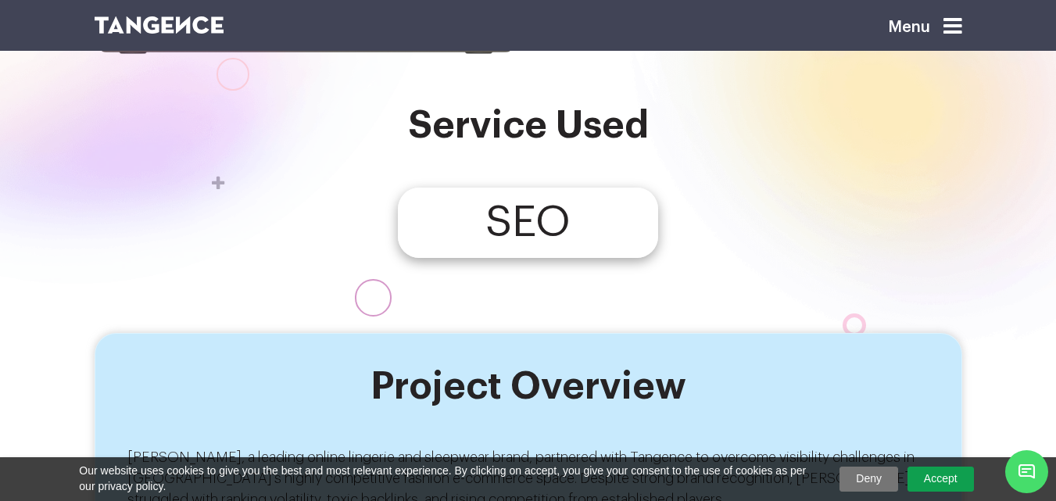
click at [976, 187] on section "Service Used SEO" at bounding box center [528, 219] width 1056 height 228
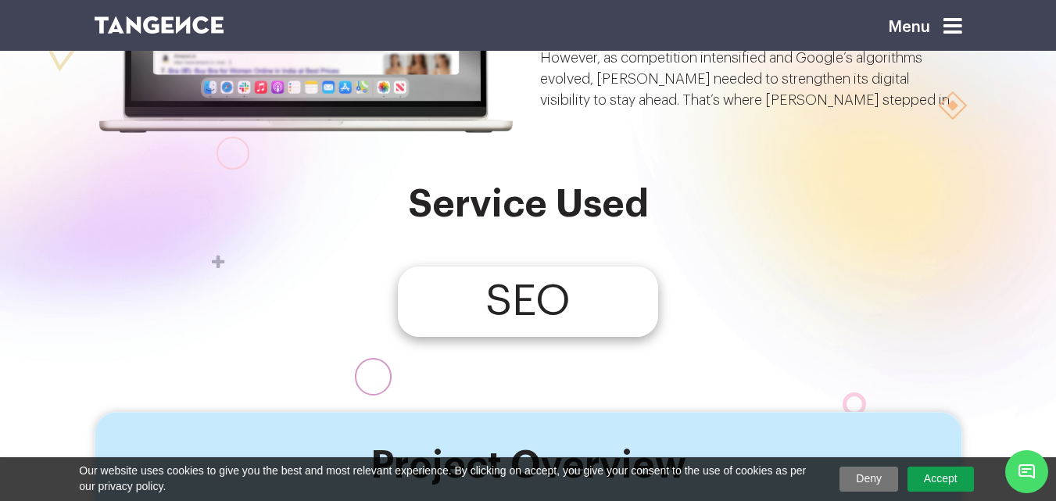
scroll to position [66, 0]
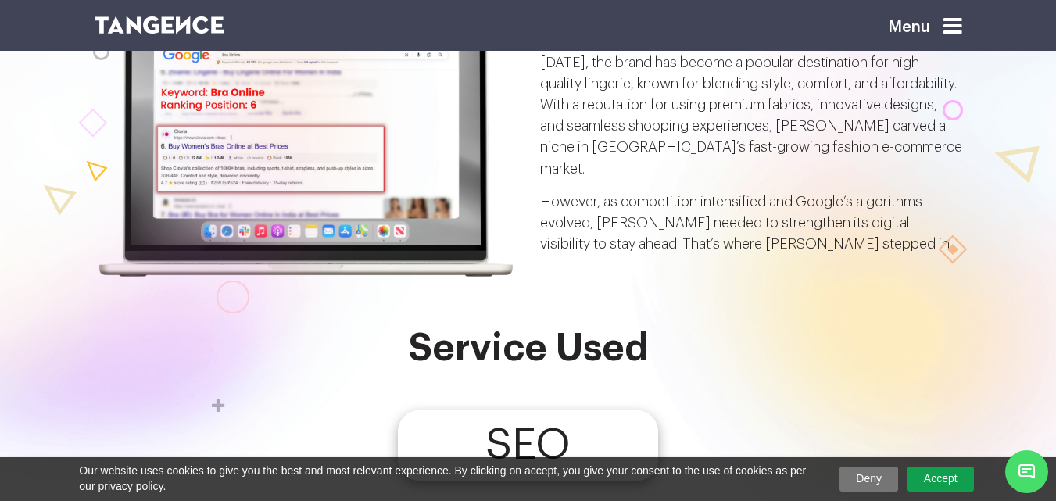
scroll to position [78, 0]
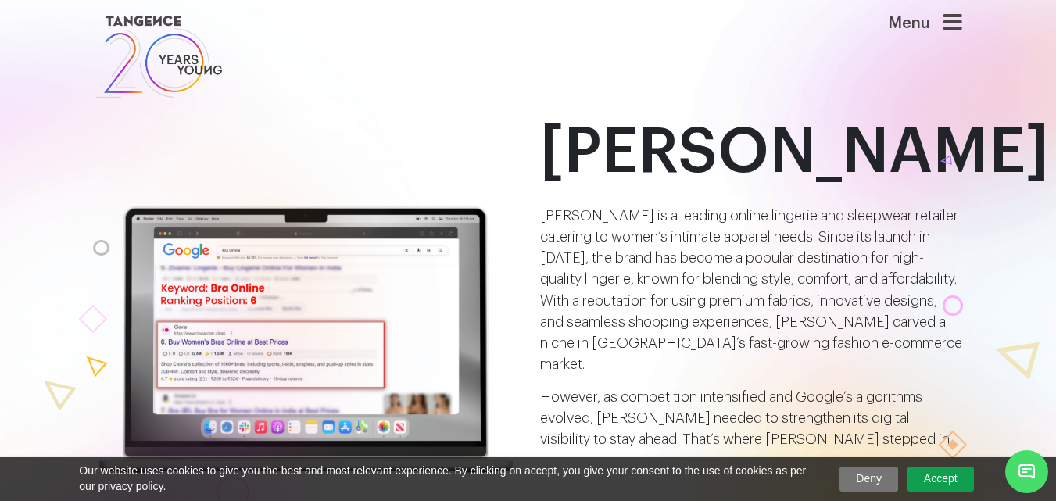
scroll to position [5, 0]
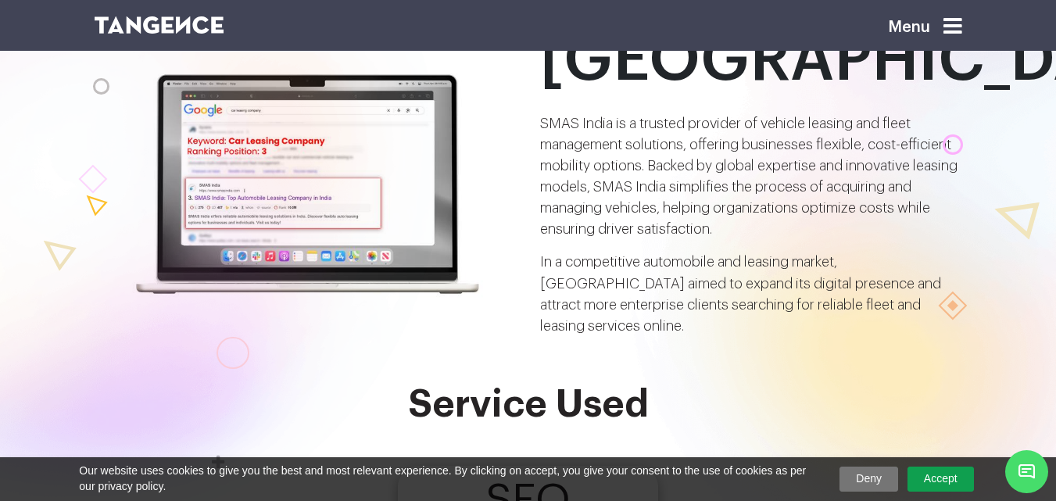
scroll to position [78, 0]
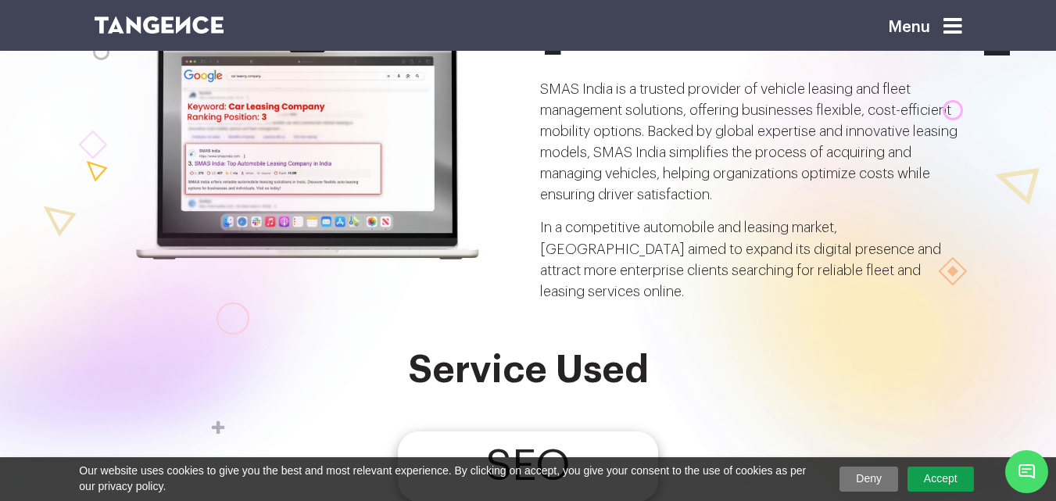
drag, startPoint x: 415, startPoint y: 187, endPoint x: 395, endPoint y: 153, distance: 39.3
click at [219, 169] on div at bounding box center [83, 201] width 742 height 881
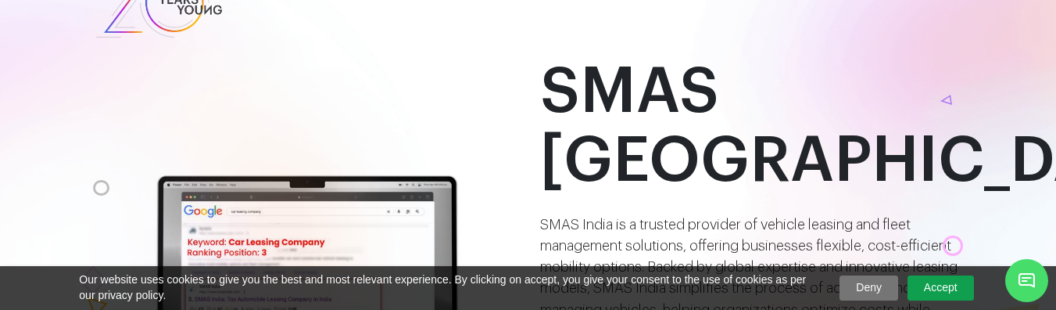
scroll to position [41, 0]
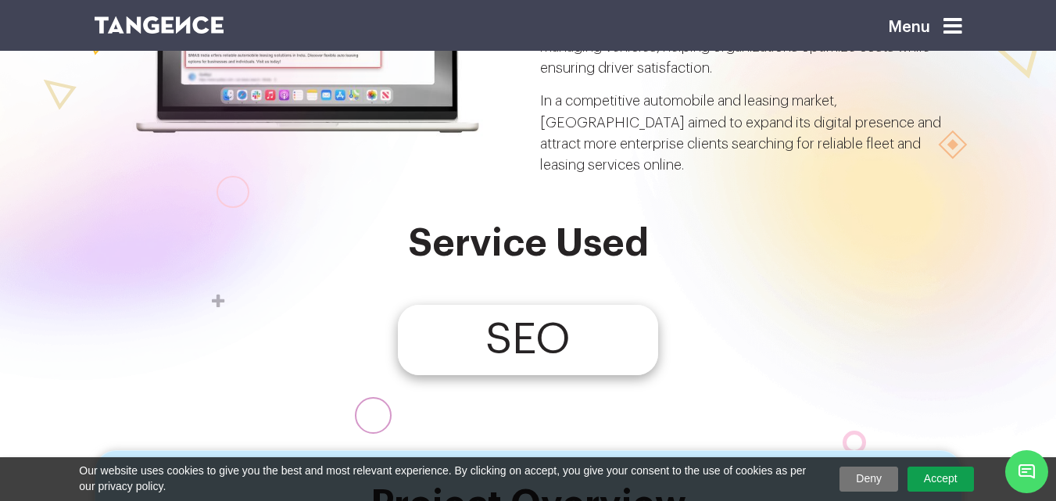
scroll to position [207, 0]
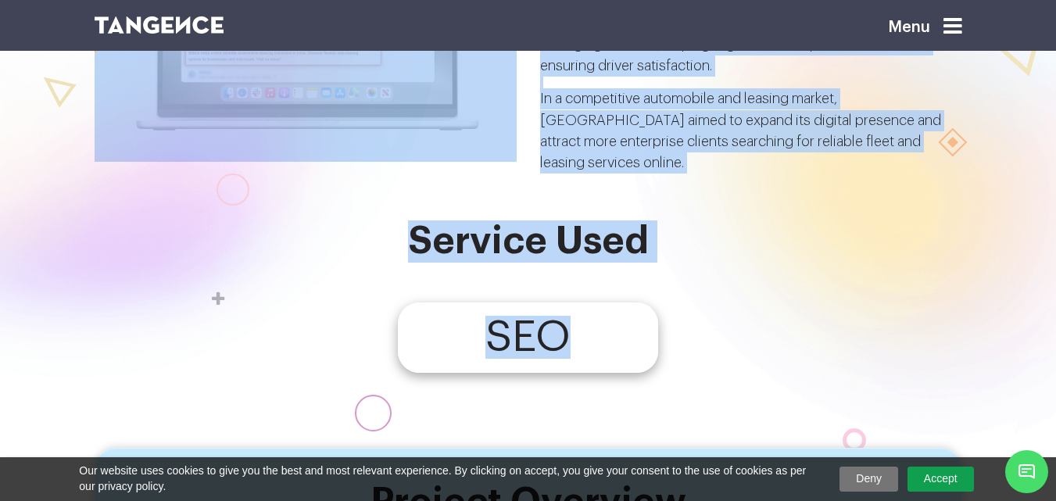
drag, startPoint x: 431, startPoint y: 342, endPoint x: 351, endPoint y: 324, distance: 82.5
click at [571, 247] on h2 "Service Used" at bounding box center [529, 241] width 868 height 42
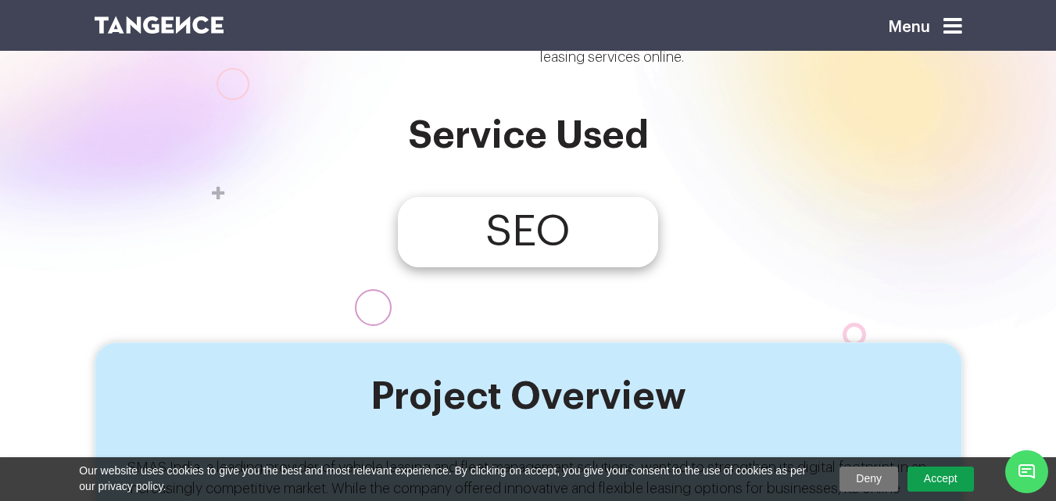
scroll to position [0, 0]
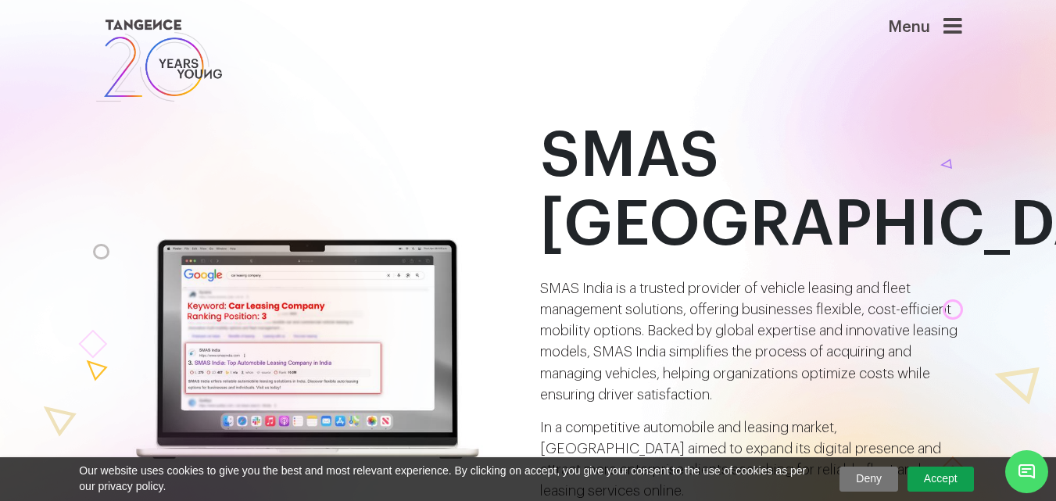
click at [313, 309] on div at bounding box center [83, 400] width 742 height 881
